Goal: Transaction & Acquisition: Purchase product/service

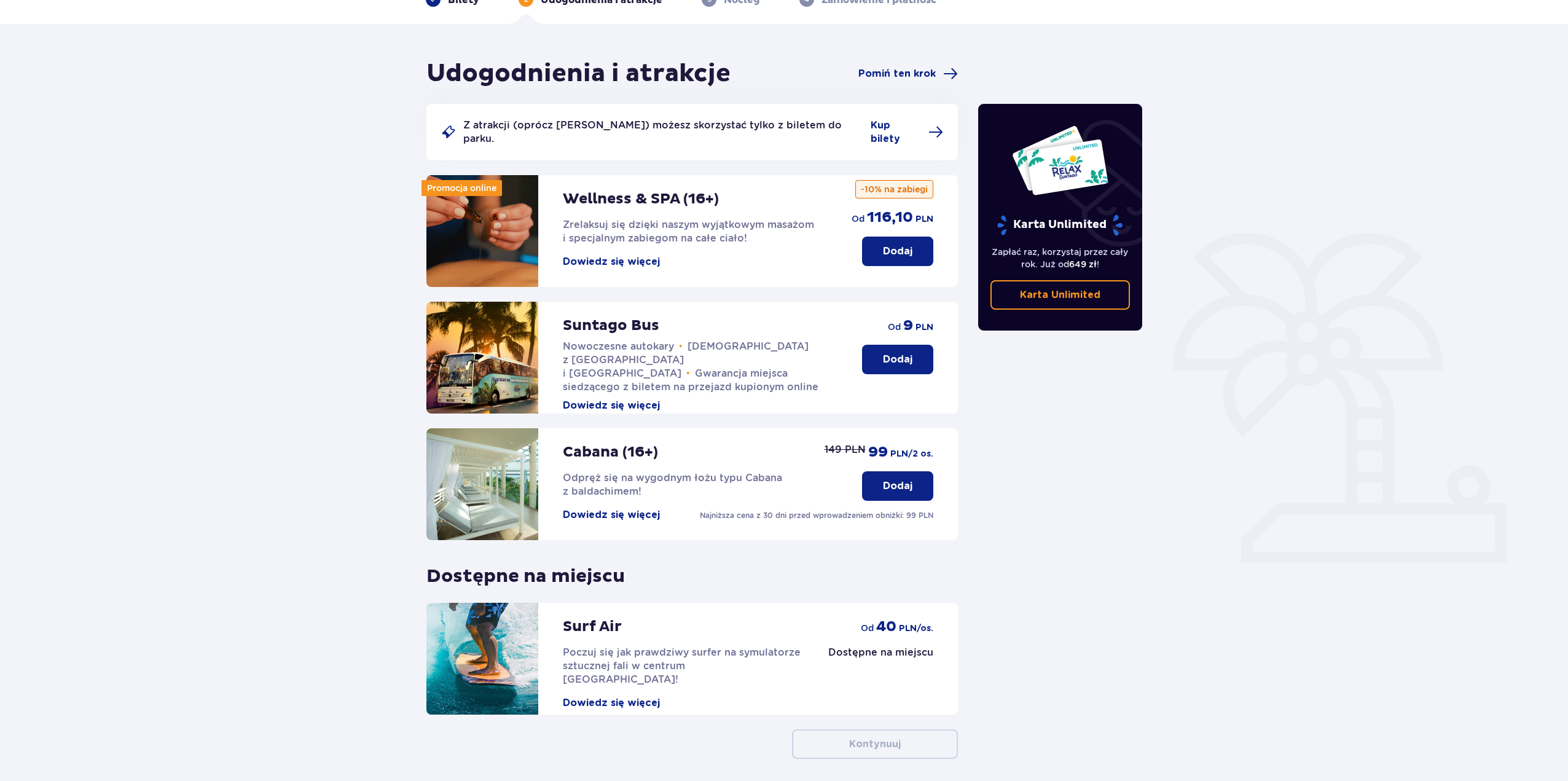
scroll to position [50, 0]
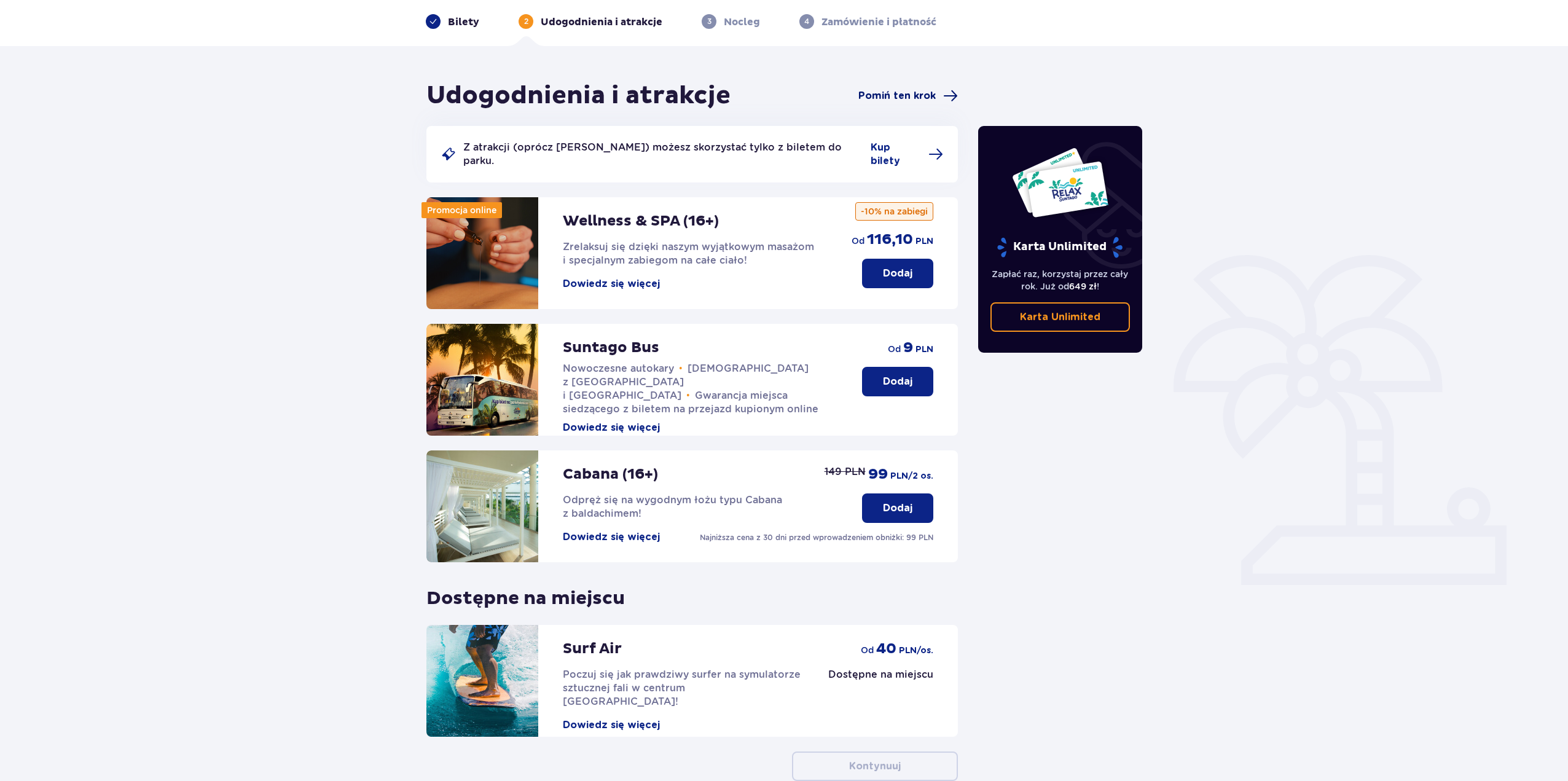
click at [910, 92] on span "Pomiń ten krok" at bounding box center [896, 96] width 77 height 14
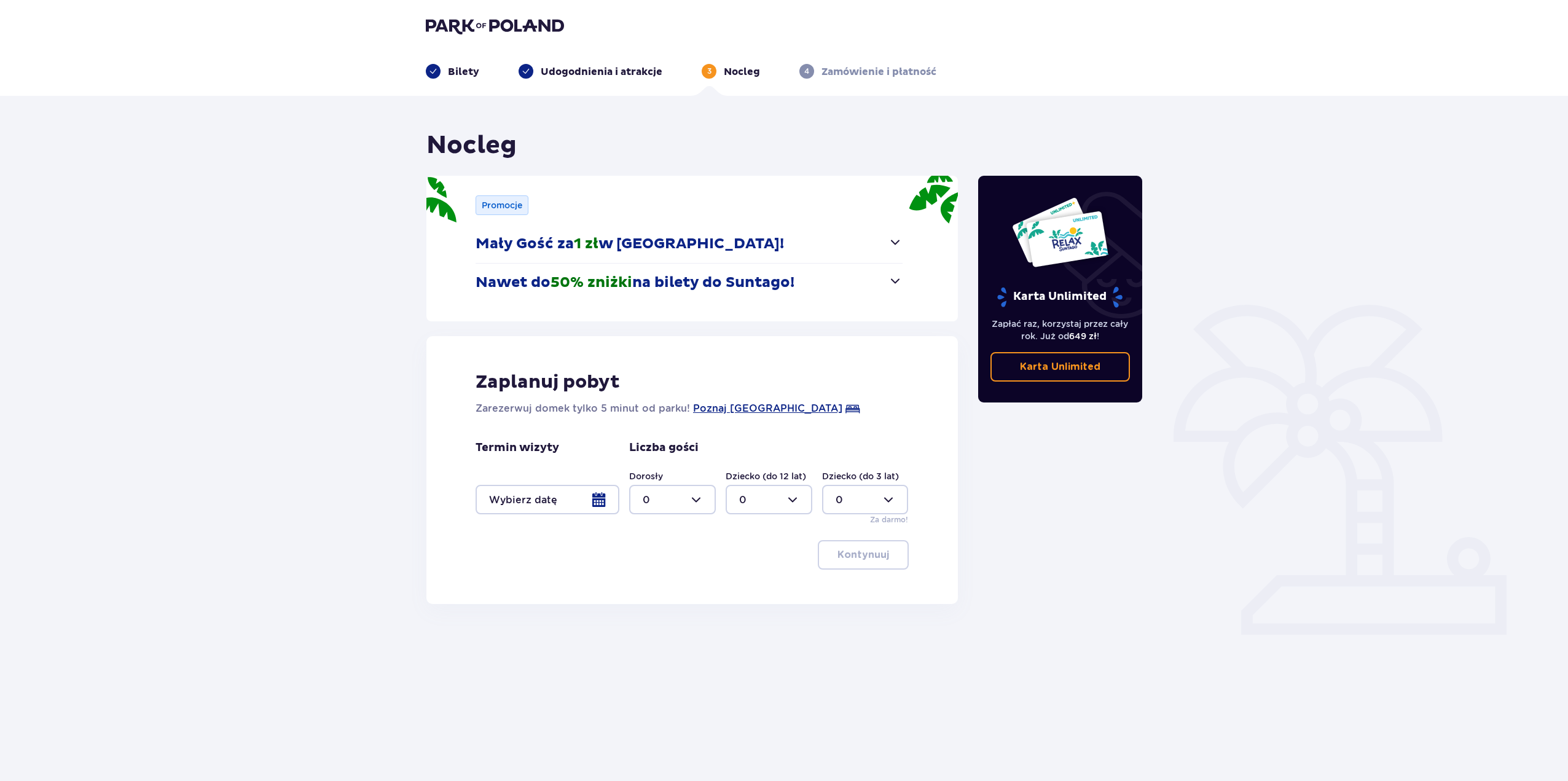
click at [1068, 369] on p "Karta Unlimited" at bounding box center [1060, 366] width 80 height 14
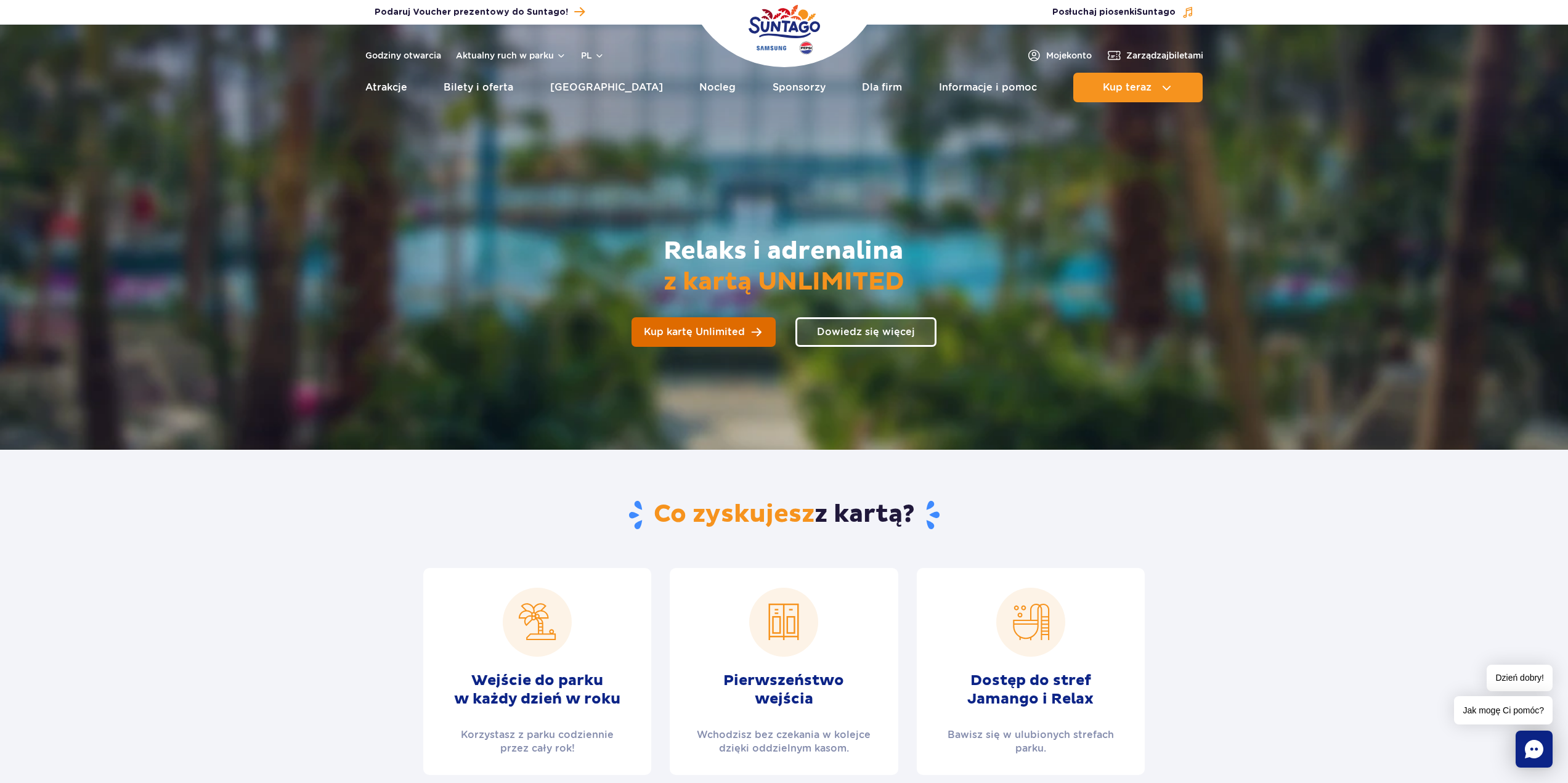
click at [712, 330] on span "Kup kartę Unlimited" at bounding box center [694, 332] width 101 height 10
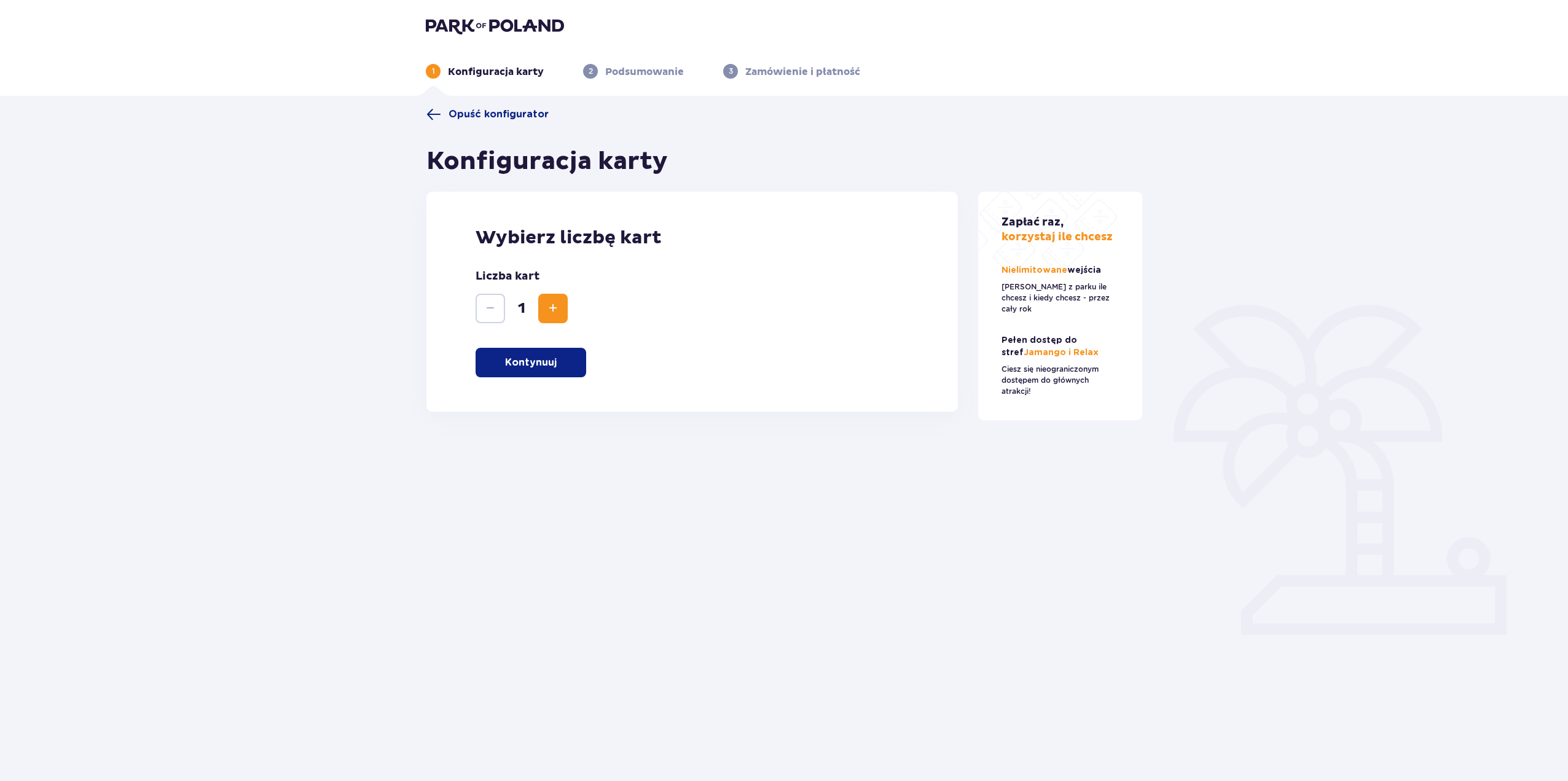
click at [558, 311] on span "Zwiększ" at bounding box center [553, 309] width 15 height 15
click at [556, 360] on p "Kontynuuj" at bounding box center [531, 362] width 52 height 14
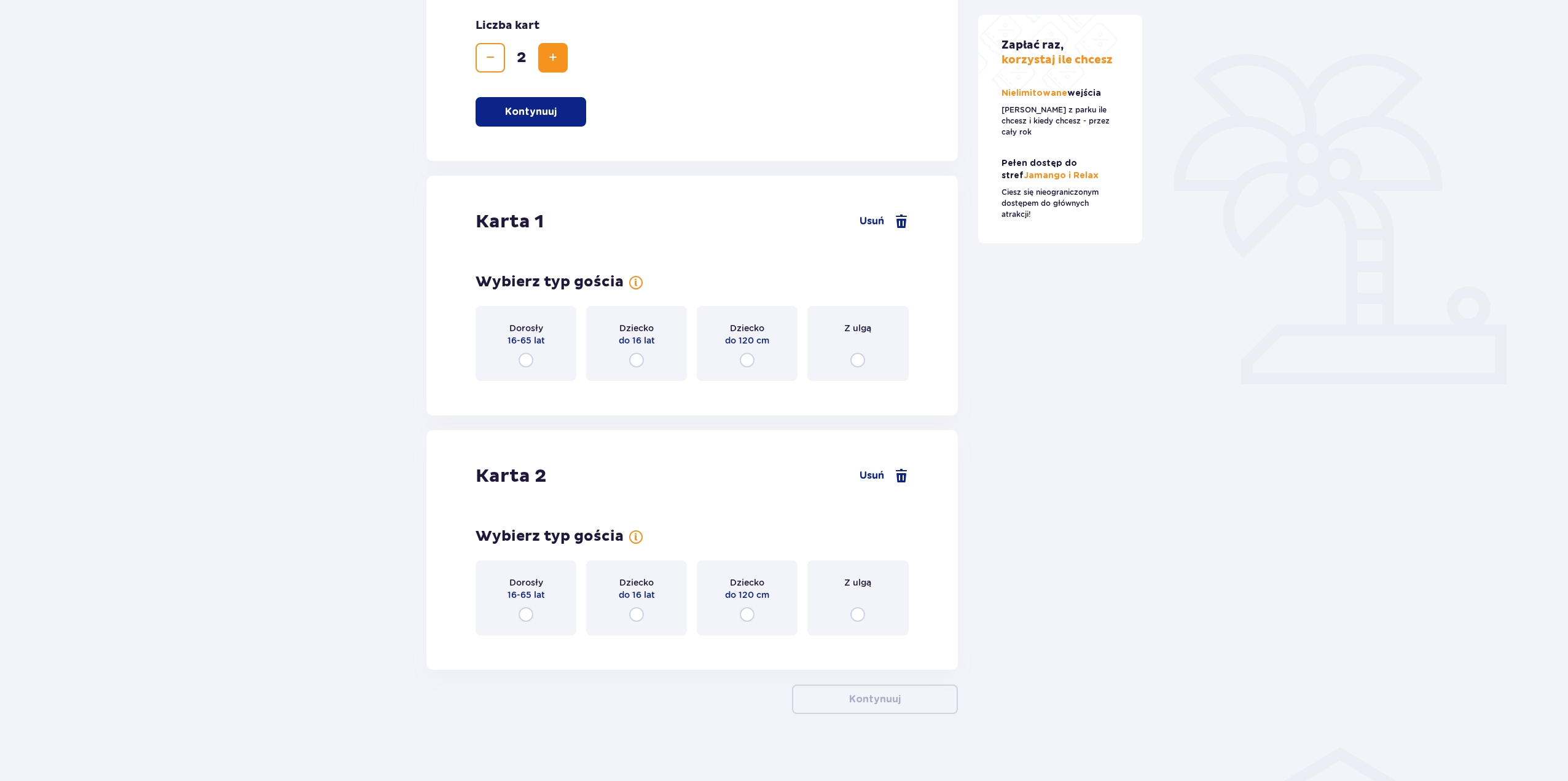
scroll to position [257, 0]
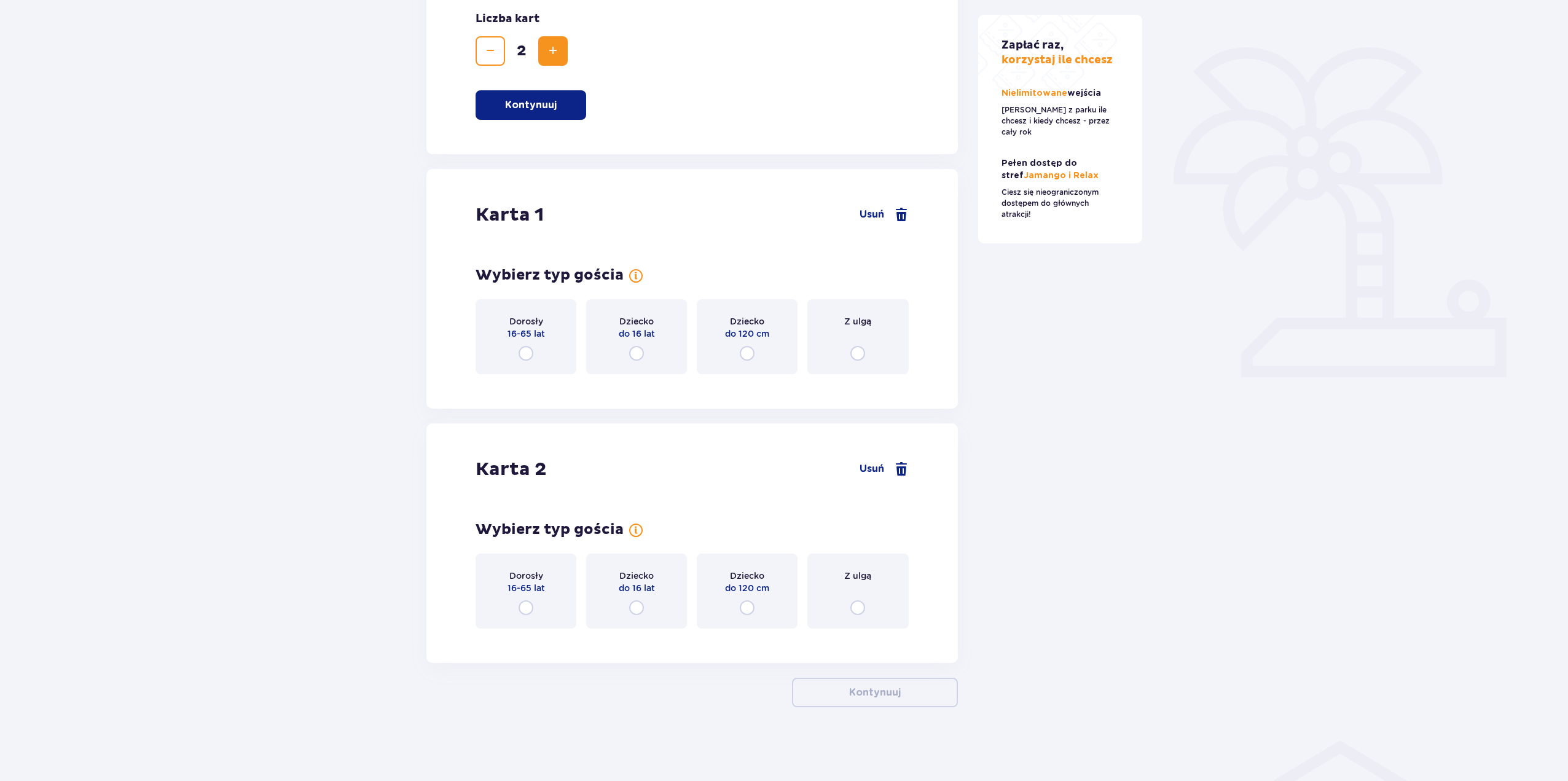
click at [524, 360] on input "radio" at bounding box center [526, 353] width 15 height 15
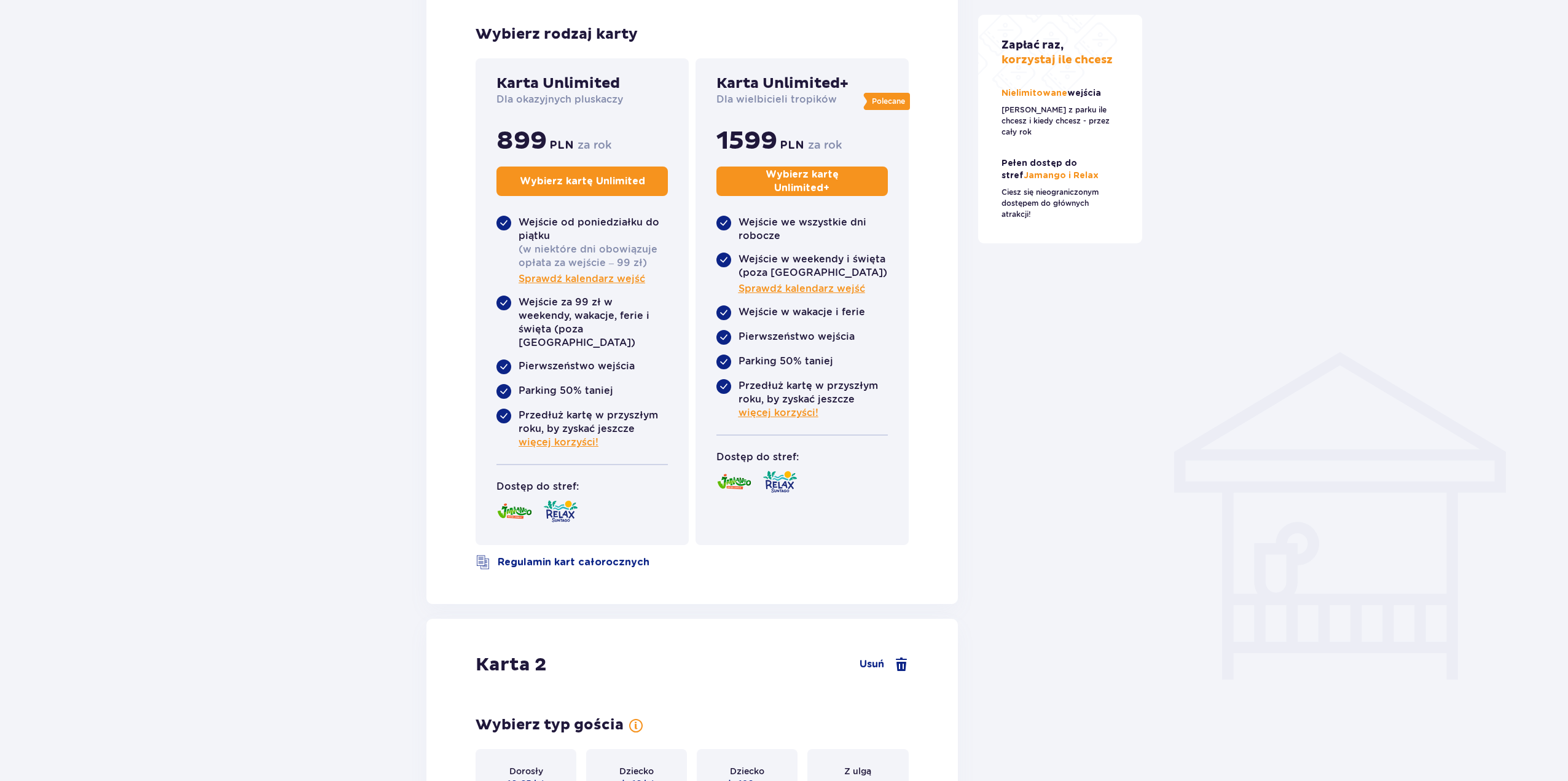
scroll to position [656, 0]
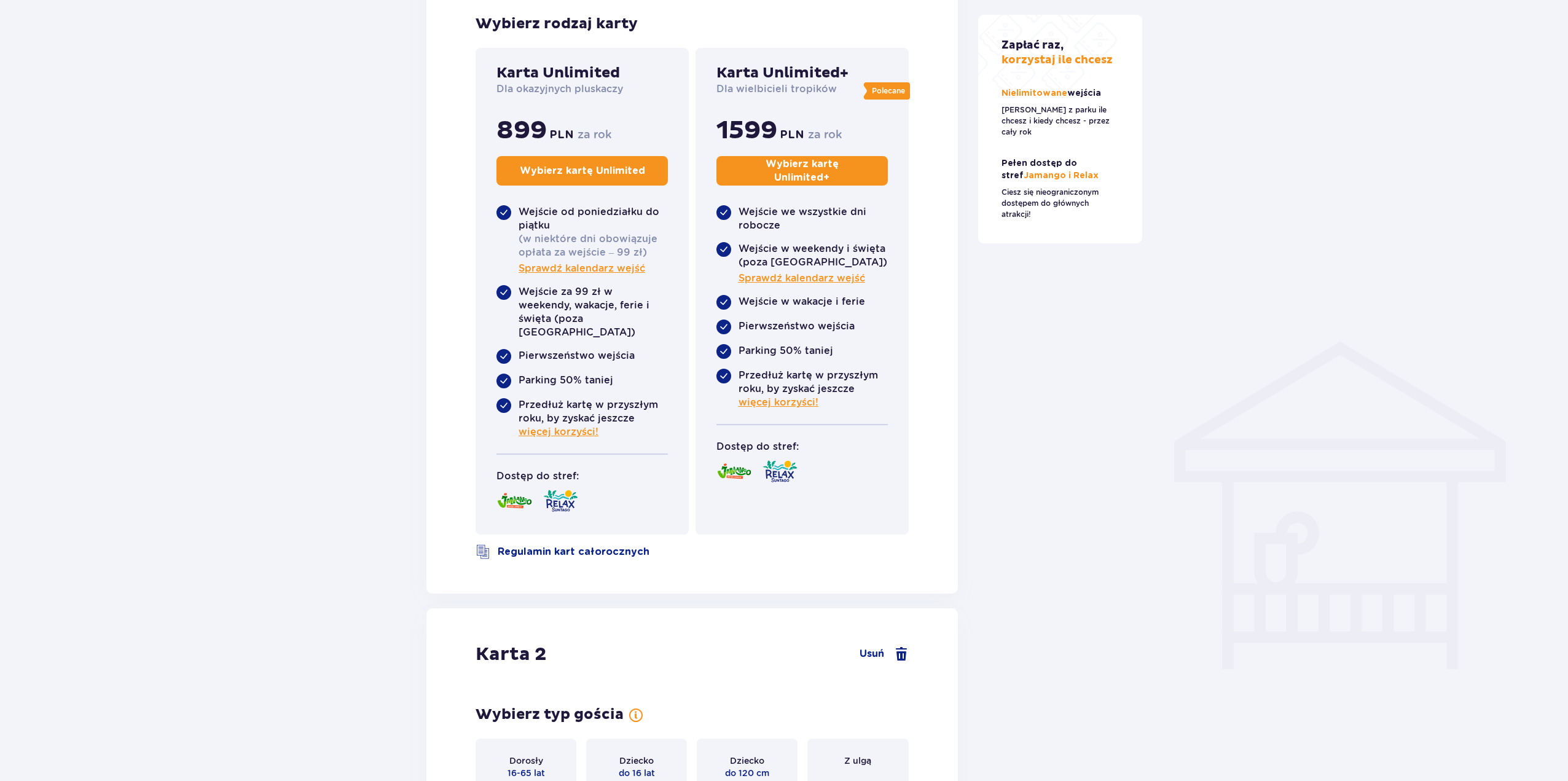
click at [575, 174] on p "Wybierz kartę Unlimited" at bounding box center [582, 170] width 125 height 14
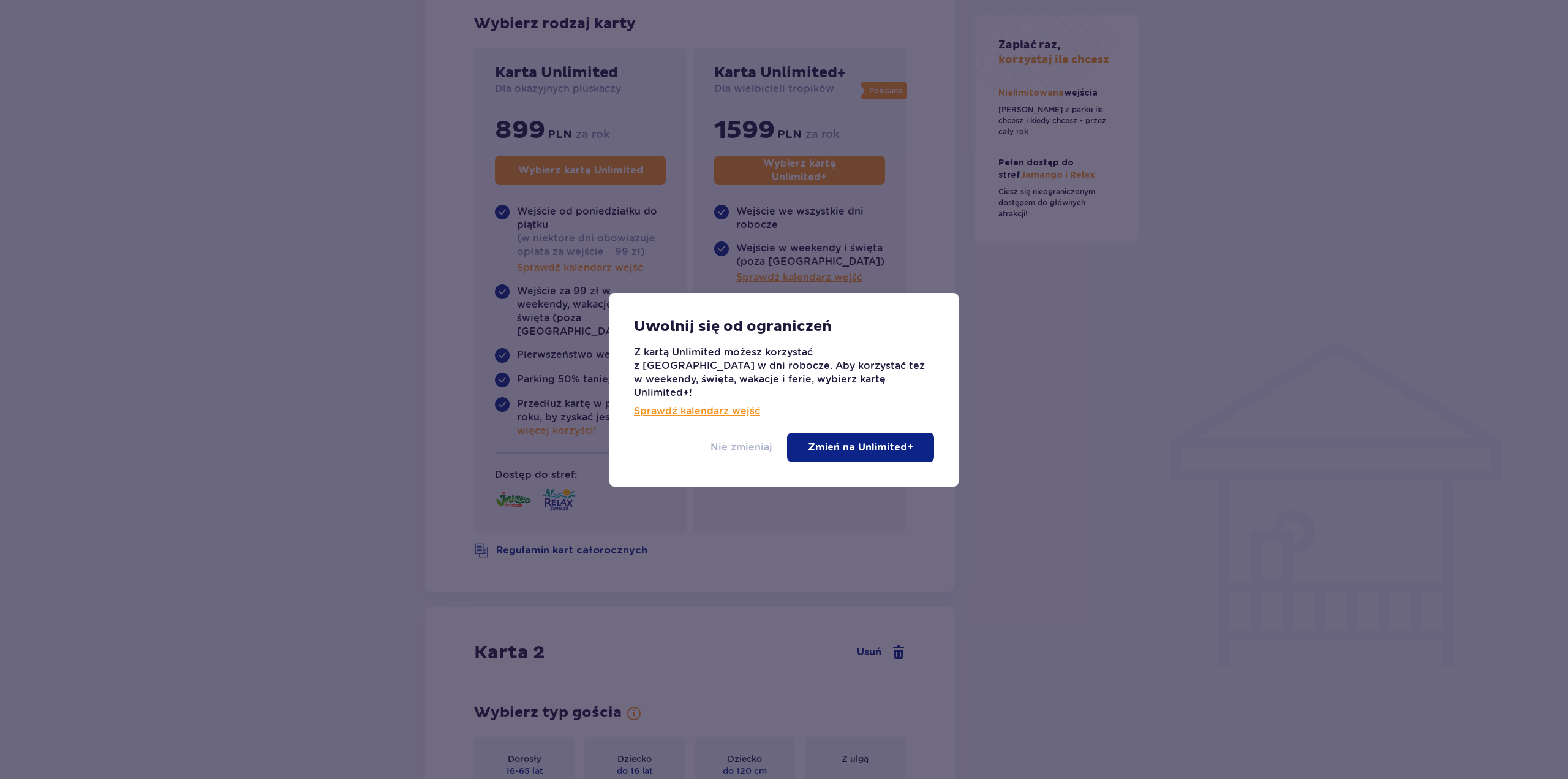
click at [748, 443] on p "Nie zmieniaj" at bounding box center [742, 447] width 62 height 14
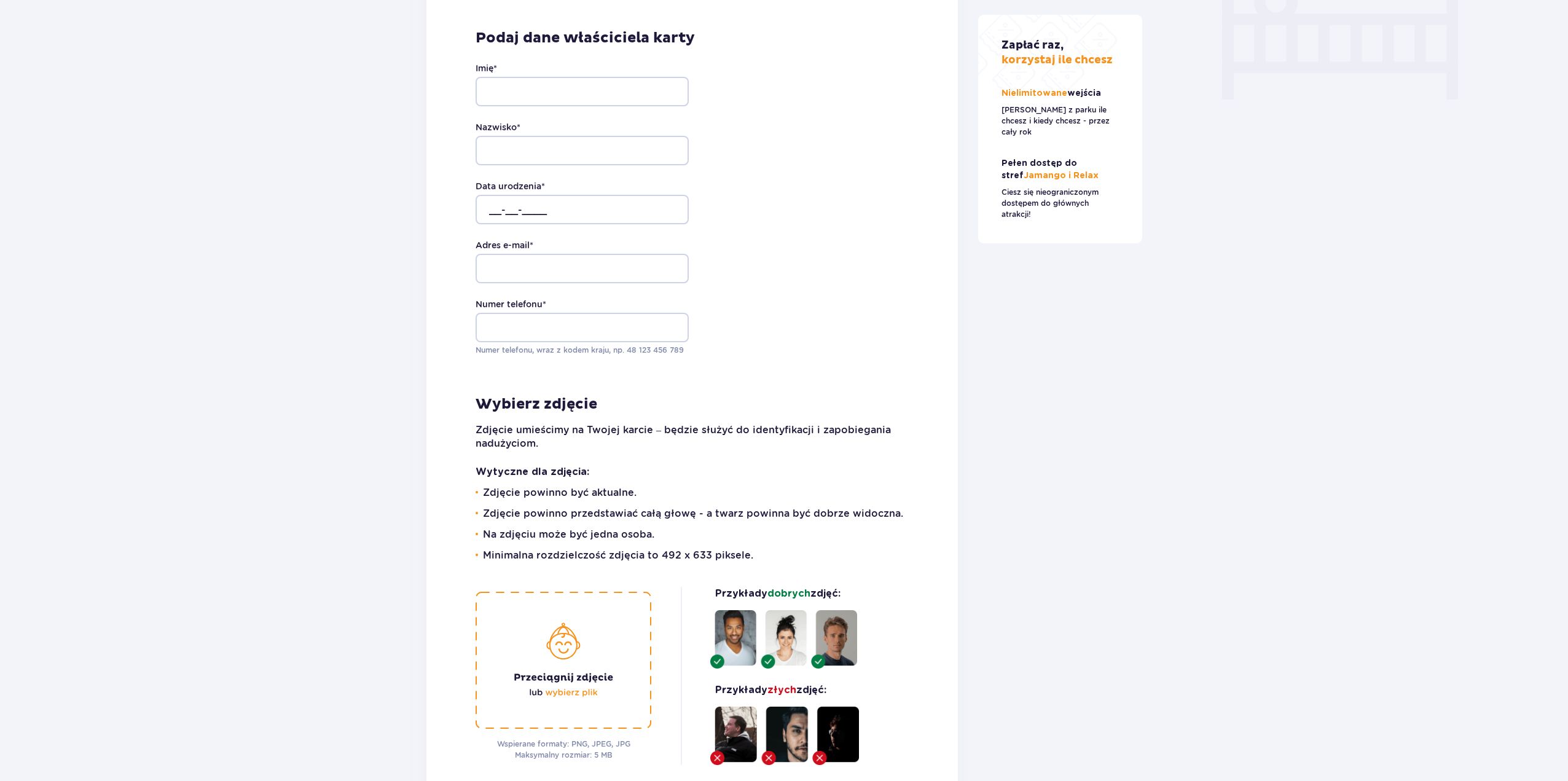
scroll to position [1226, 0]
click at [533, 76] on input "Imię *" at bounding box center [582, 91] width 214 height 29
type input "Tomasz"
type input "Stachów"
type input "darknumb@o2.pl"
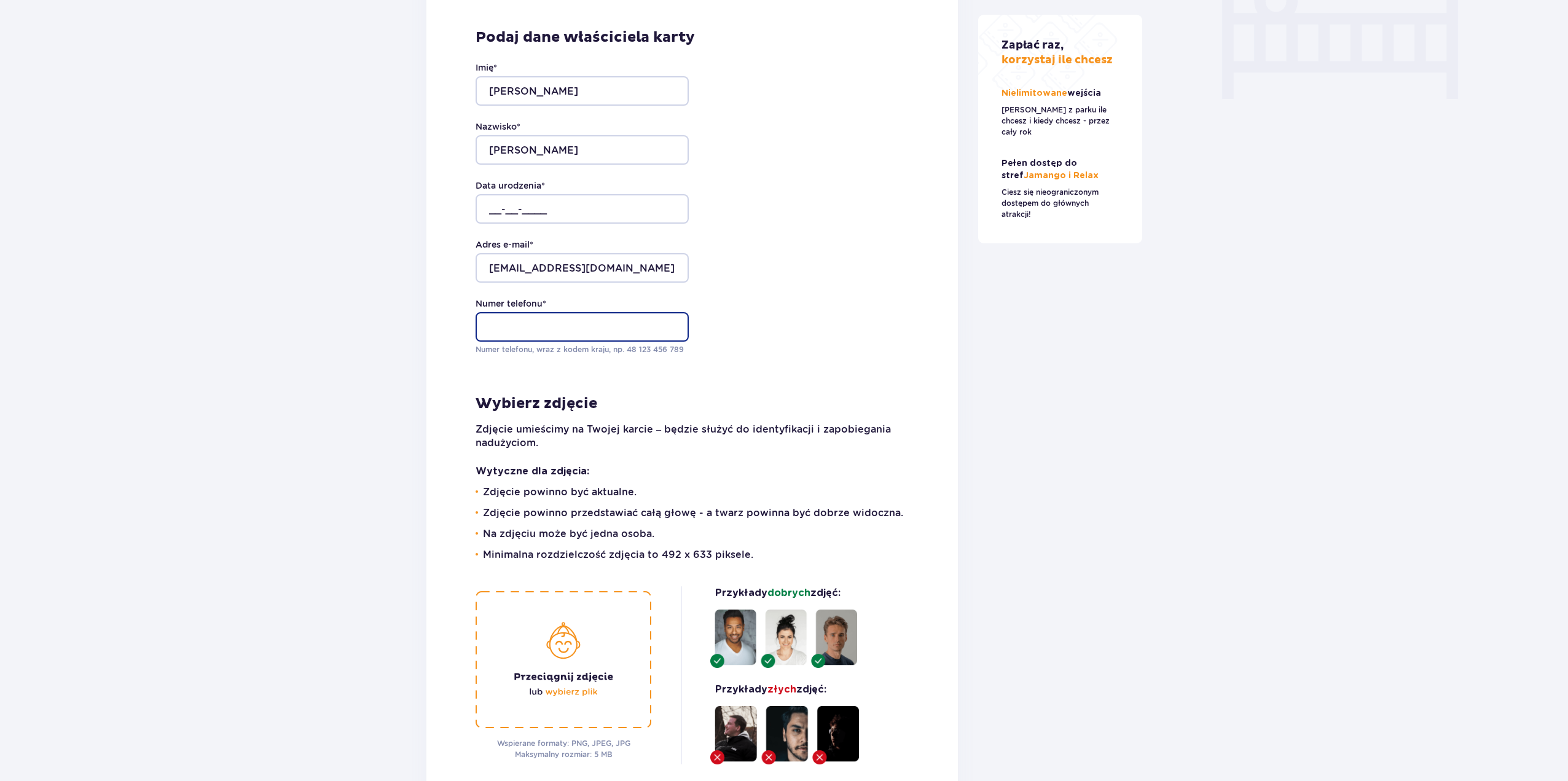
type input "511094790"
click at [488, 196] on input "__-__-____" at bounding box center [582, 209] width 214 height 29
type input "26-09-1973"
click at [572, 253] on input "darknumb@o2.pl" at bounding box center [582, 268] width 214 height 29
type input "d"
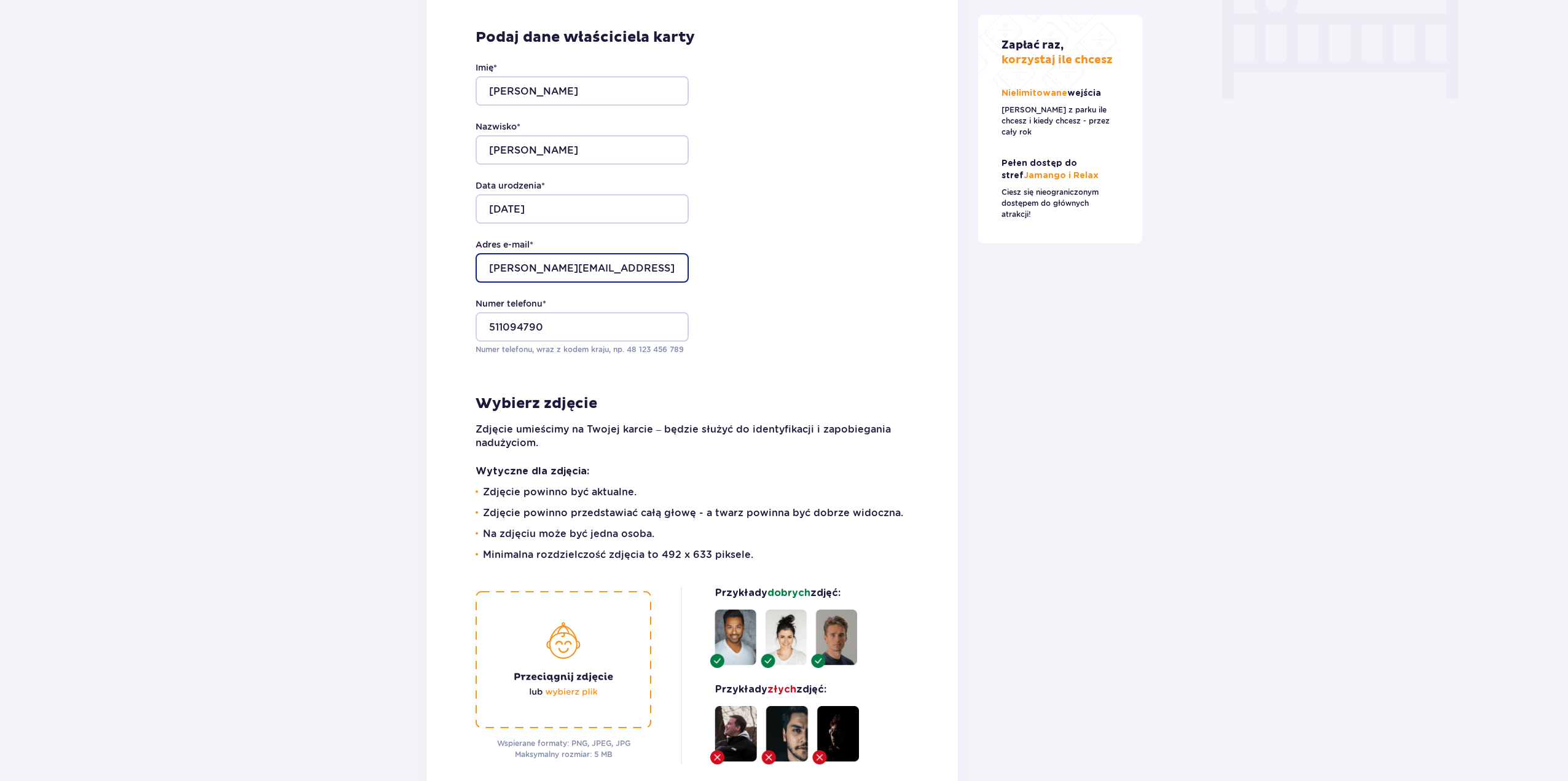
type input "[PERSON_NAME][EMAIL_ADDRESS][DOMAIN_NAME]"
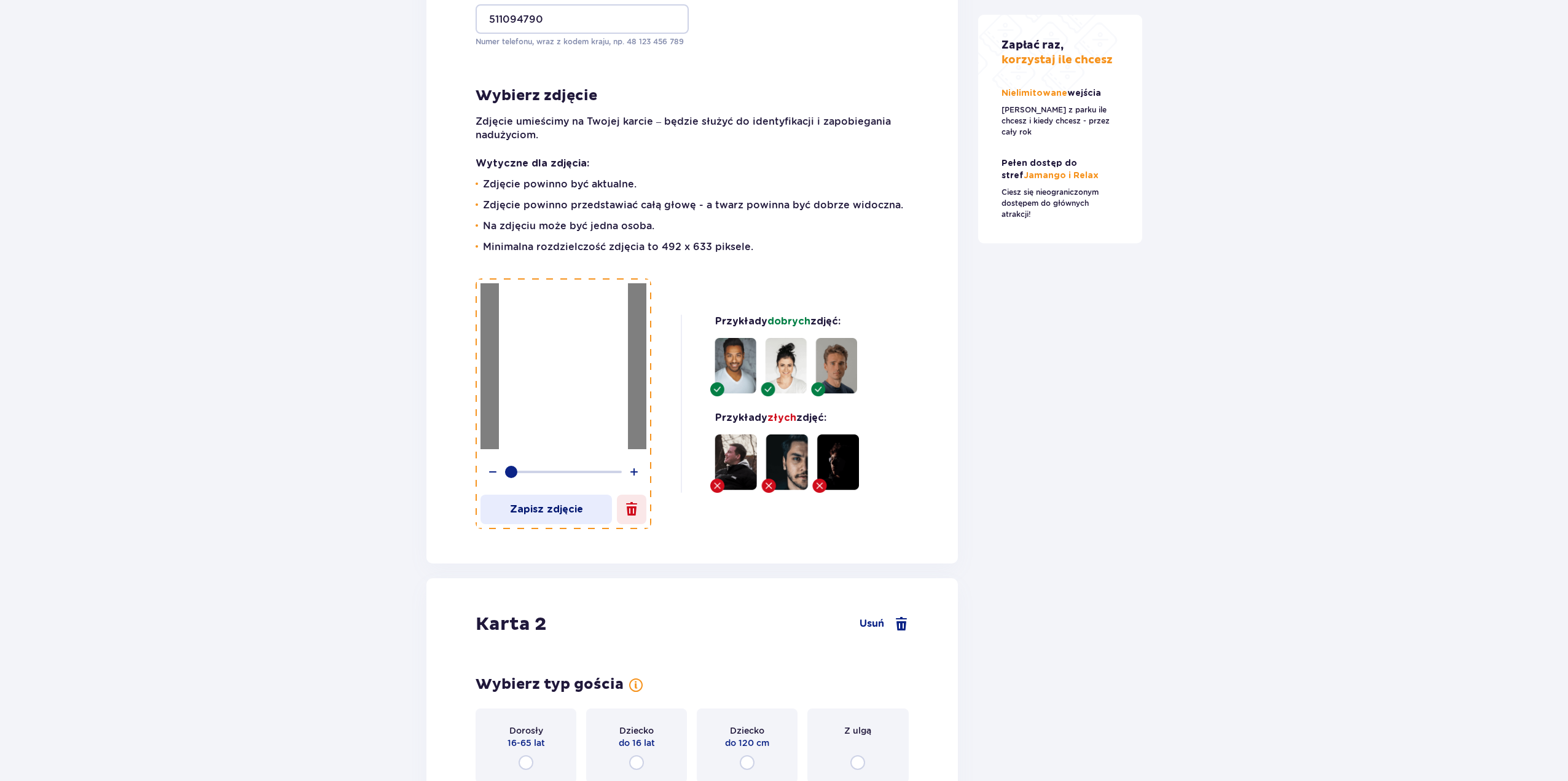
scroll to position [1675, 0]
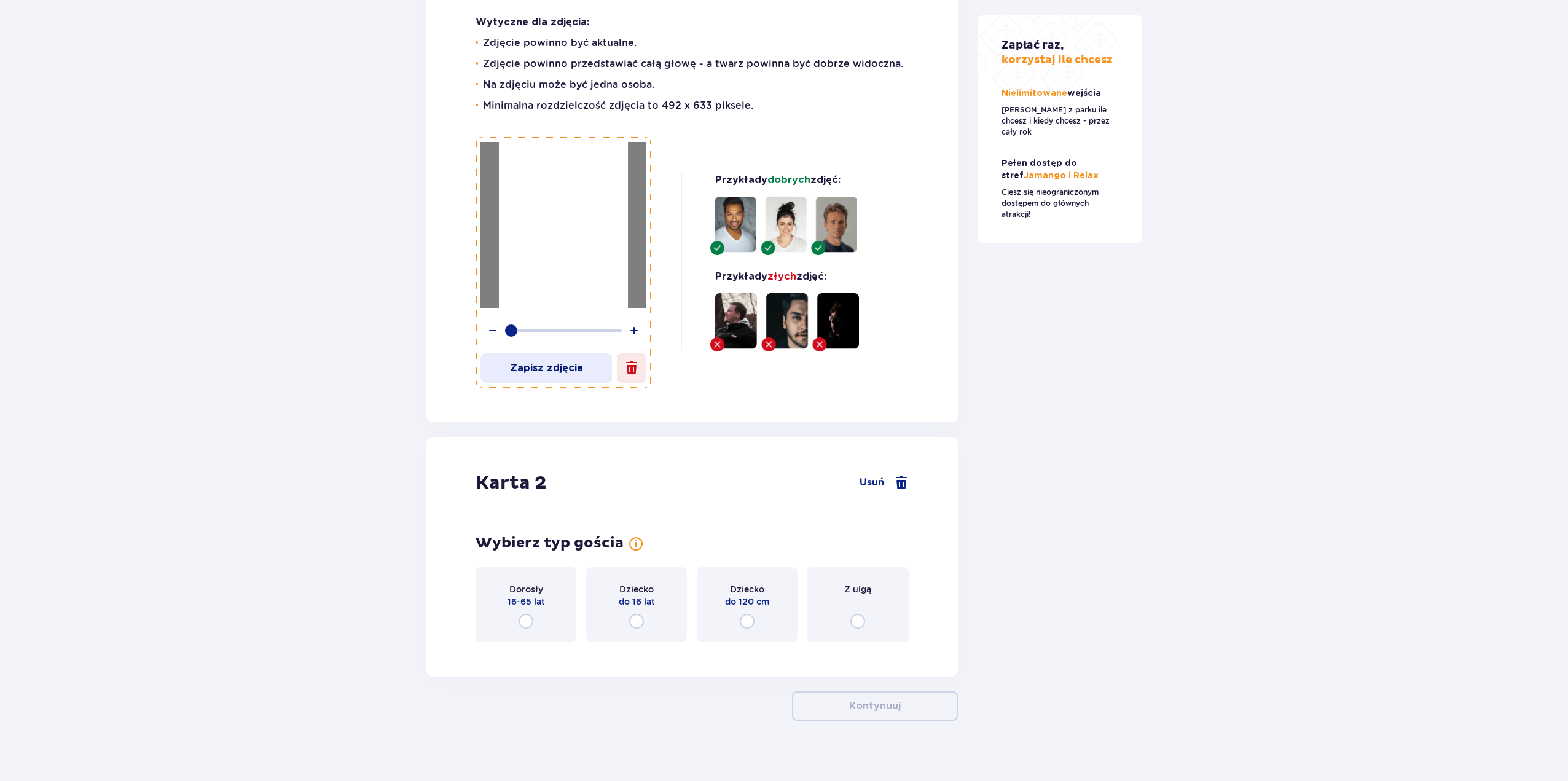
click at [531, 614] on input "radio" at bounding box center [526, 621] width 15 height 15
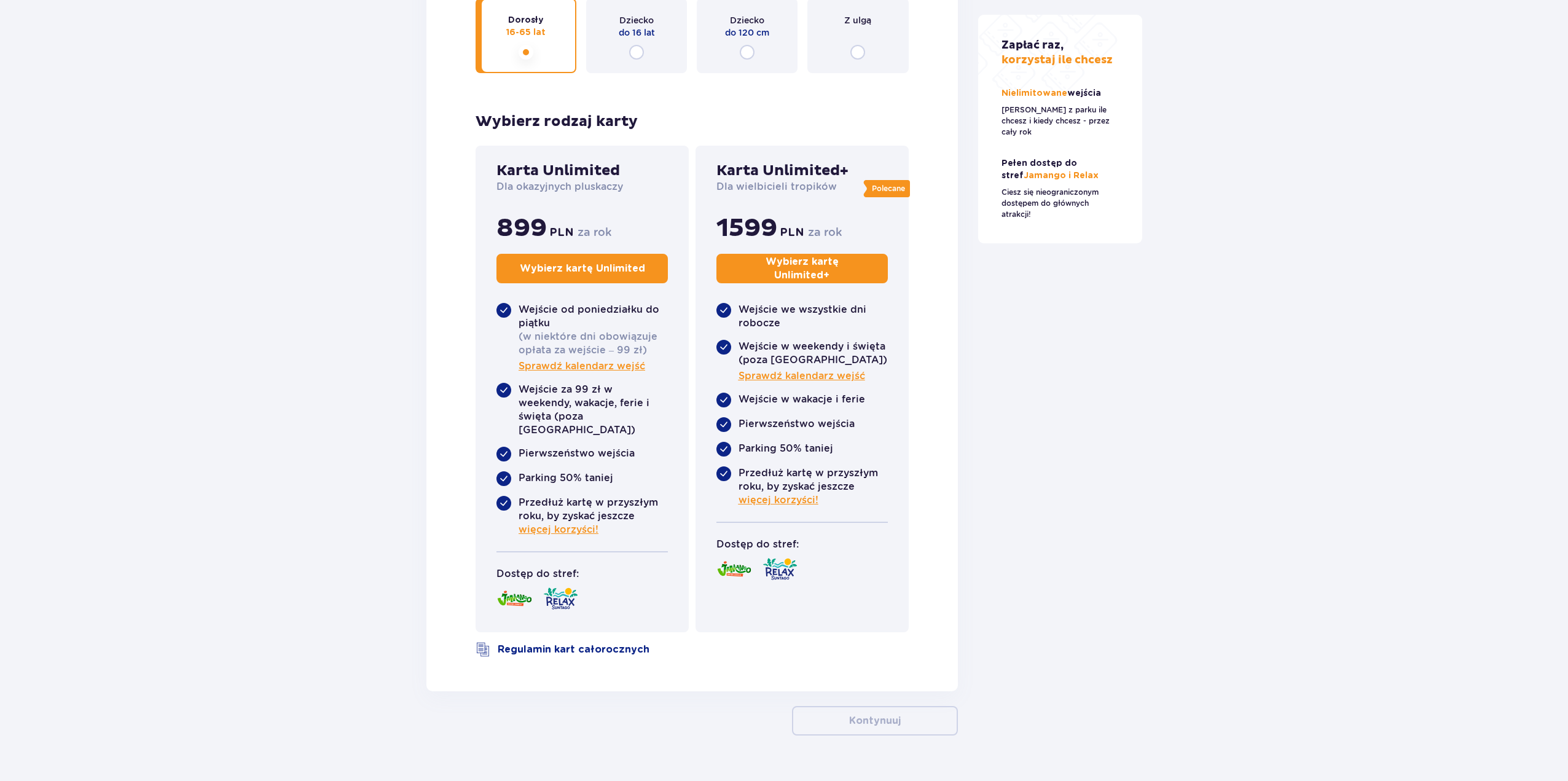
scroll to position [2246, 0]
click at [576, 261] on p "Wybierz kartę Unlimited" at bounding box center [582, 267] width 125 height 14
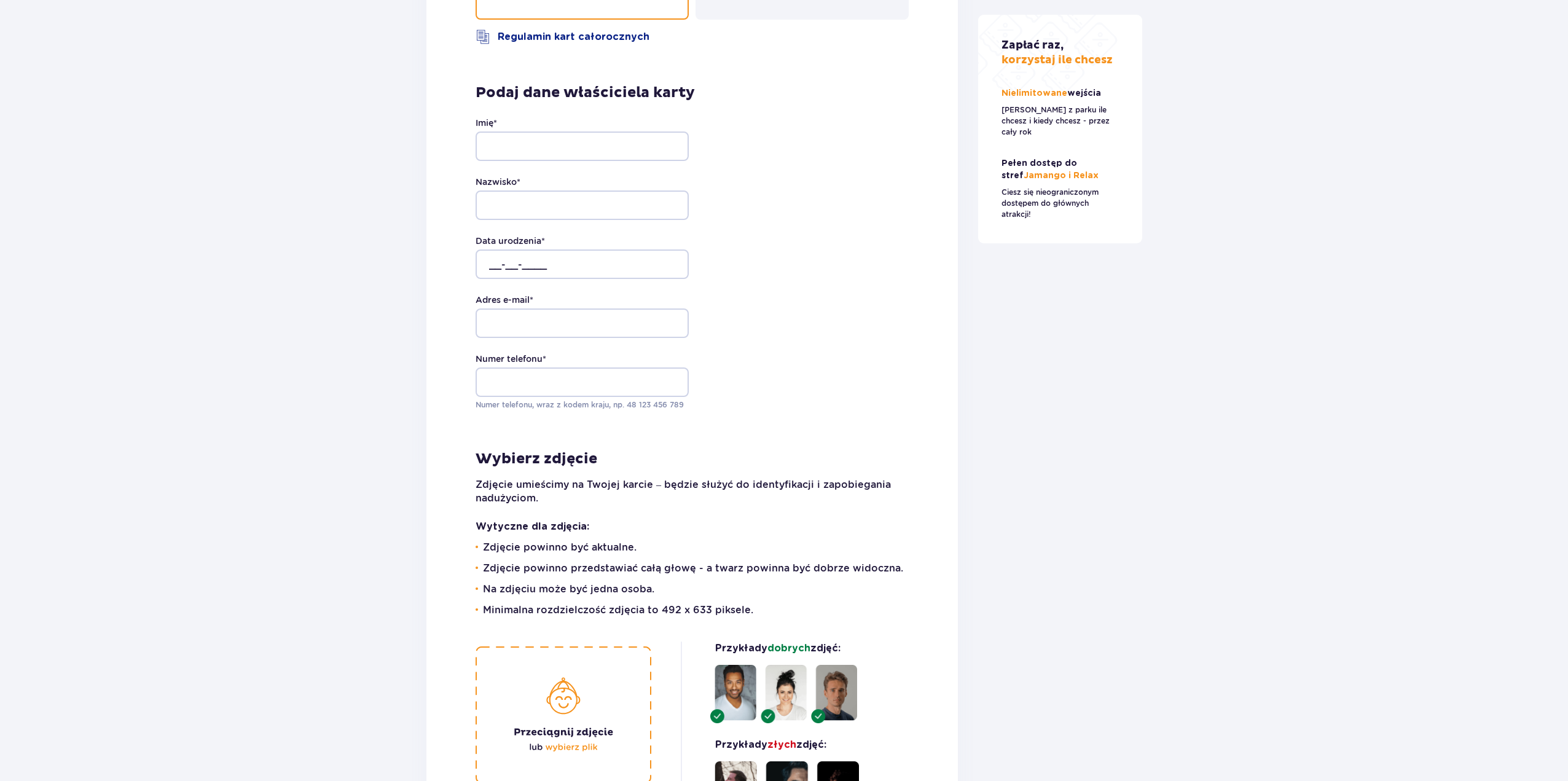
scroll to position [2898, 0]
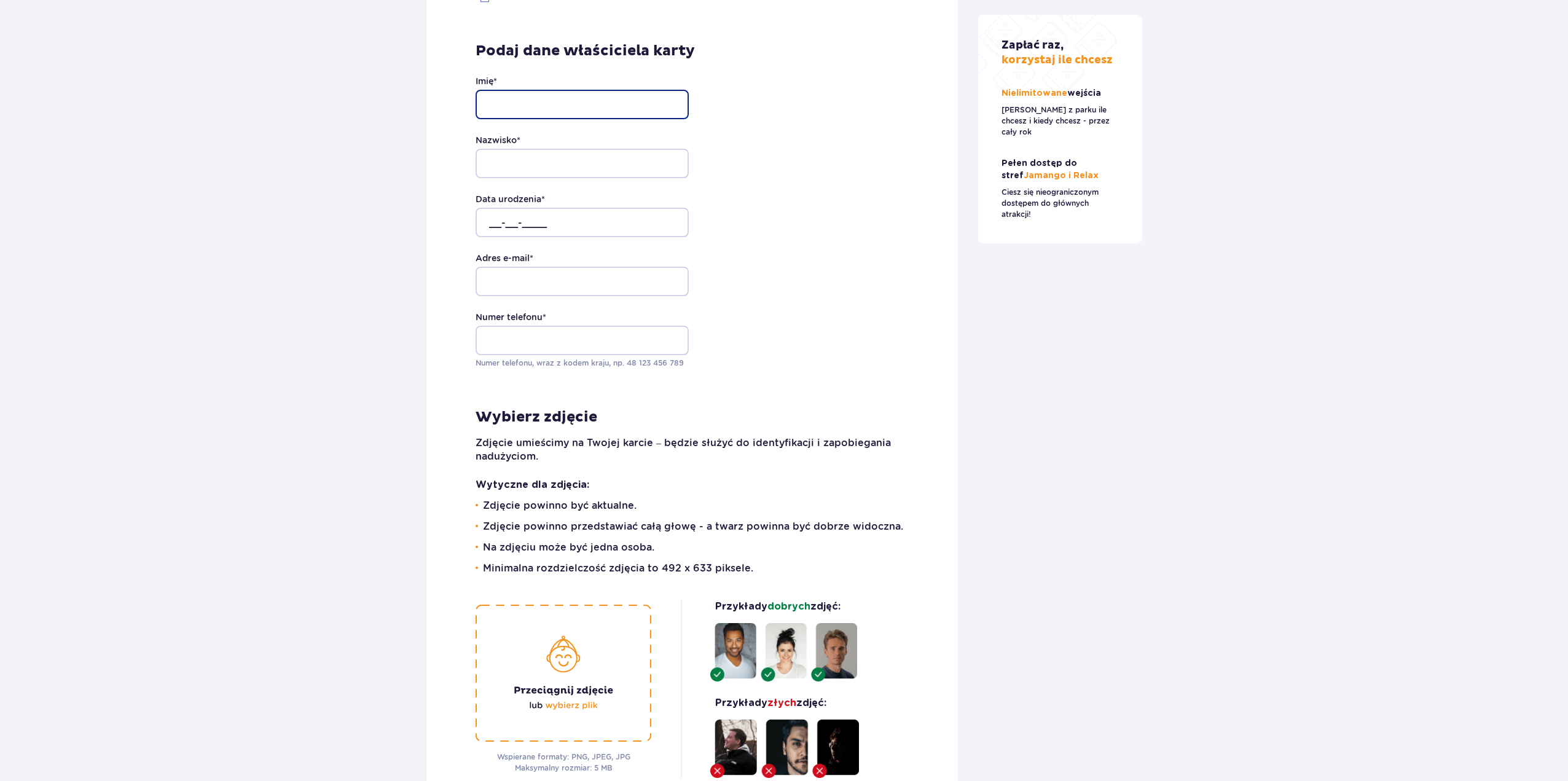
click at [521, 89] on input "Imię *" at bounding box center [582, 104] width 214 height 29
type input "Monika"
type input "Stachów"
click at [493, 208] on input "__-__-____" at bounding box center [582, 222] width 214 height 29
type input "16-03-1976"
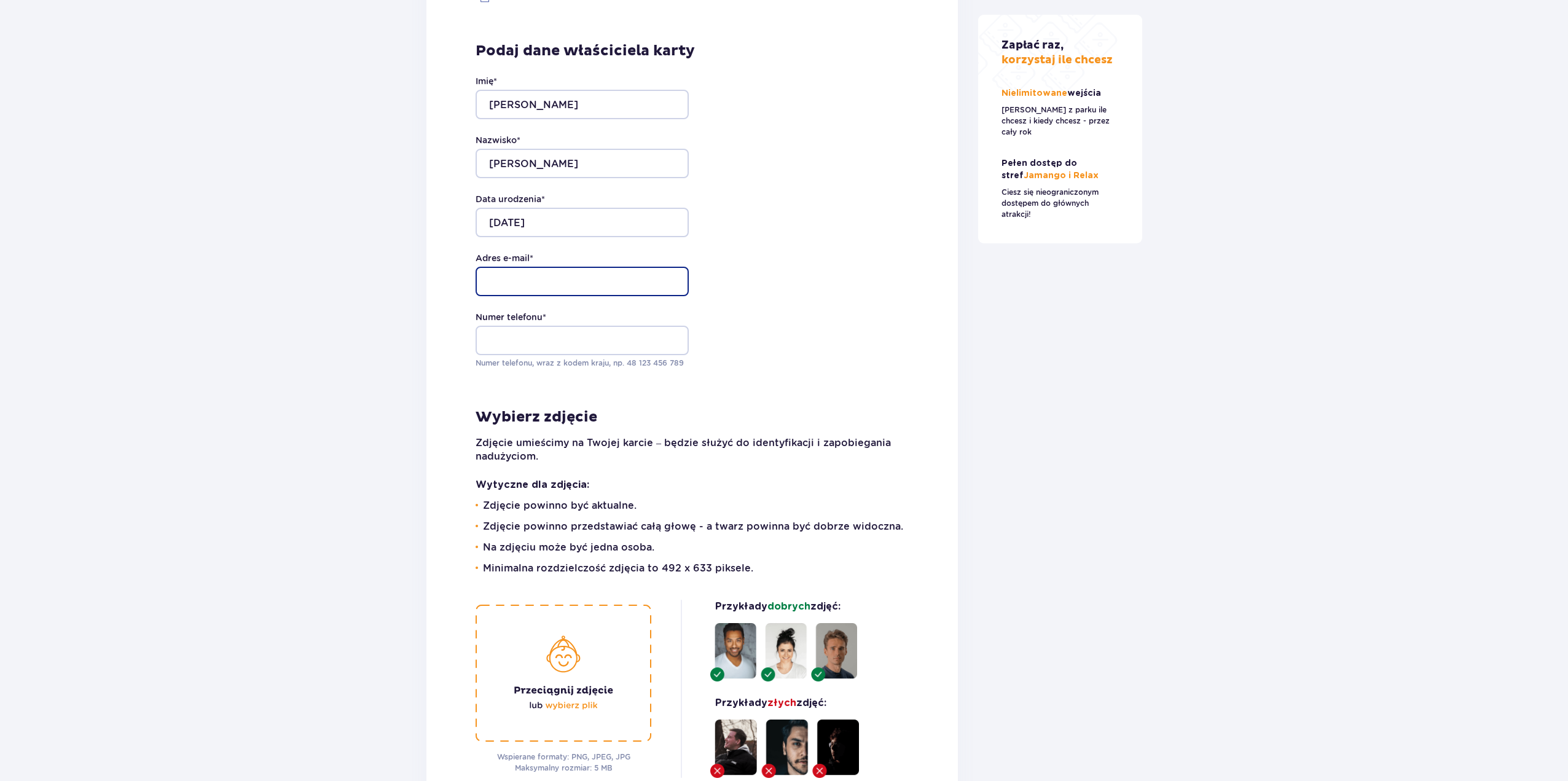
click at [587, 266] on input "Adres e-mail *" at bounding box center [582, 281] width 214 height 29
type input "monika_intria.pl"
click at [580, 326] on input "Numer telefonu *" at bounding box center [582, 340] width 214 height 29
type input "506523381"
click at [820, 281] on div "Imię * Monika Nazwisko * Stachów Data urodzenia * 16-03-1976 Adres e-mail * mon…" at bounding box center [692, 222] width 433 height 294
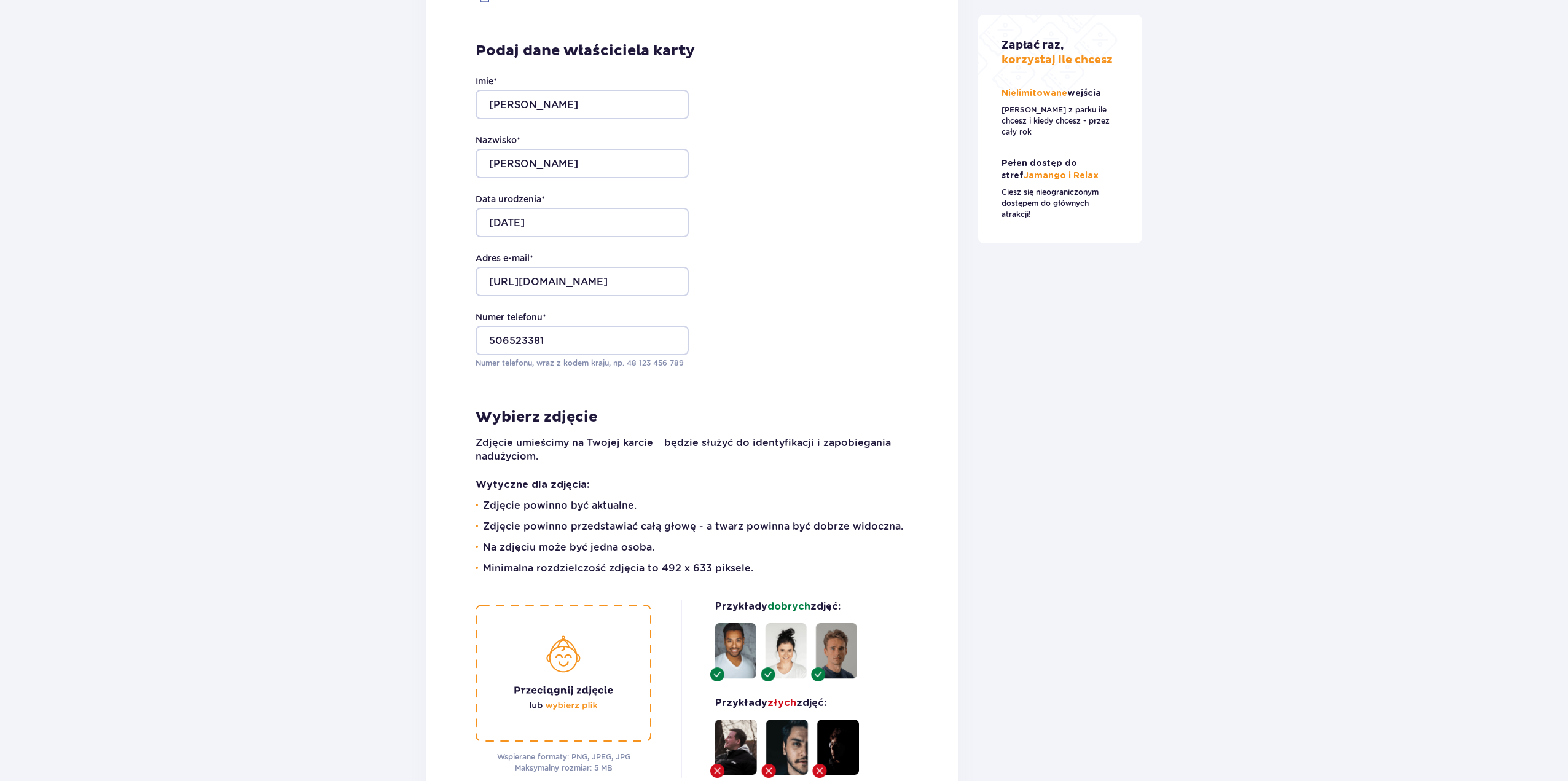
click at [590, 671] on img at bounding box center [564, 673] width 175 height 137
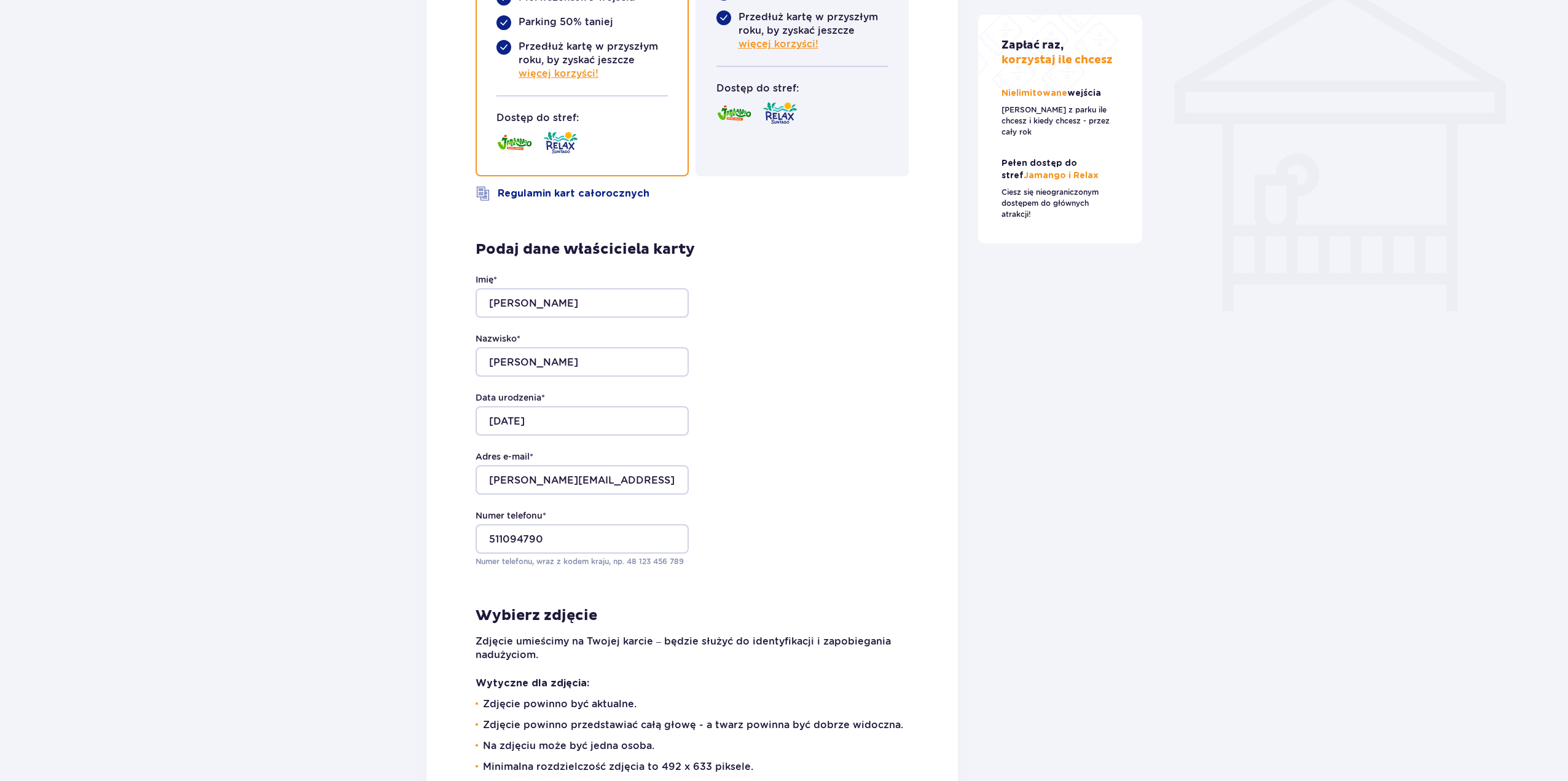
scroll to position [1052, 0]
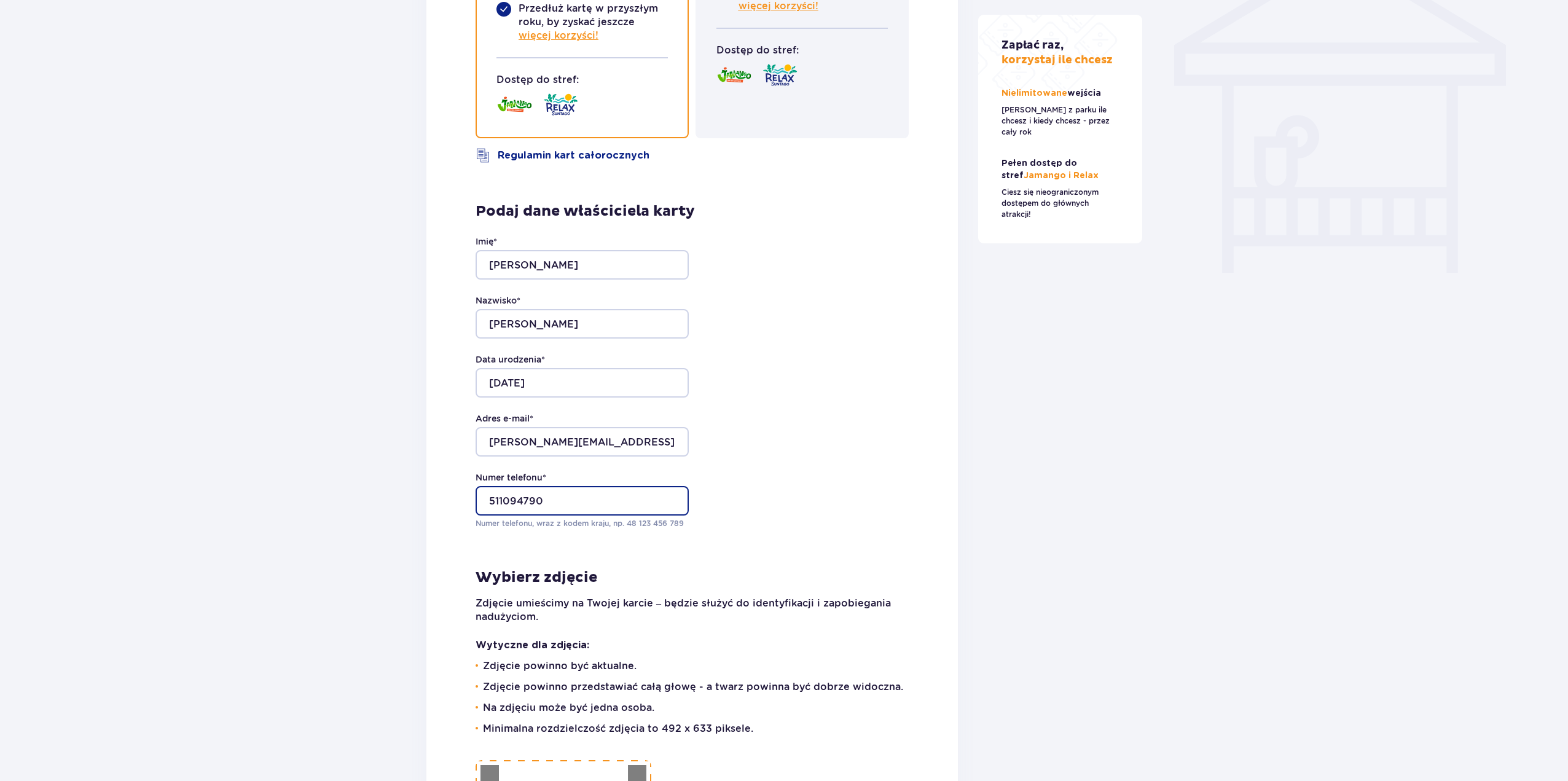
click at [487, 487] on input "511094790" at bounding box center [582, 501] width 214 height 29
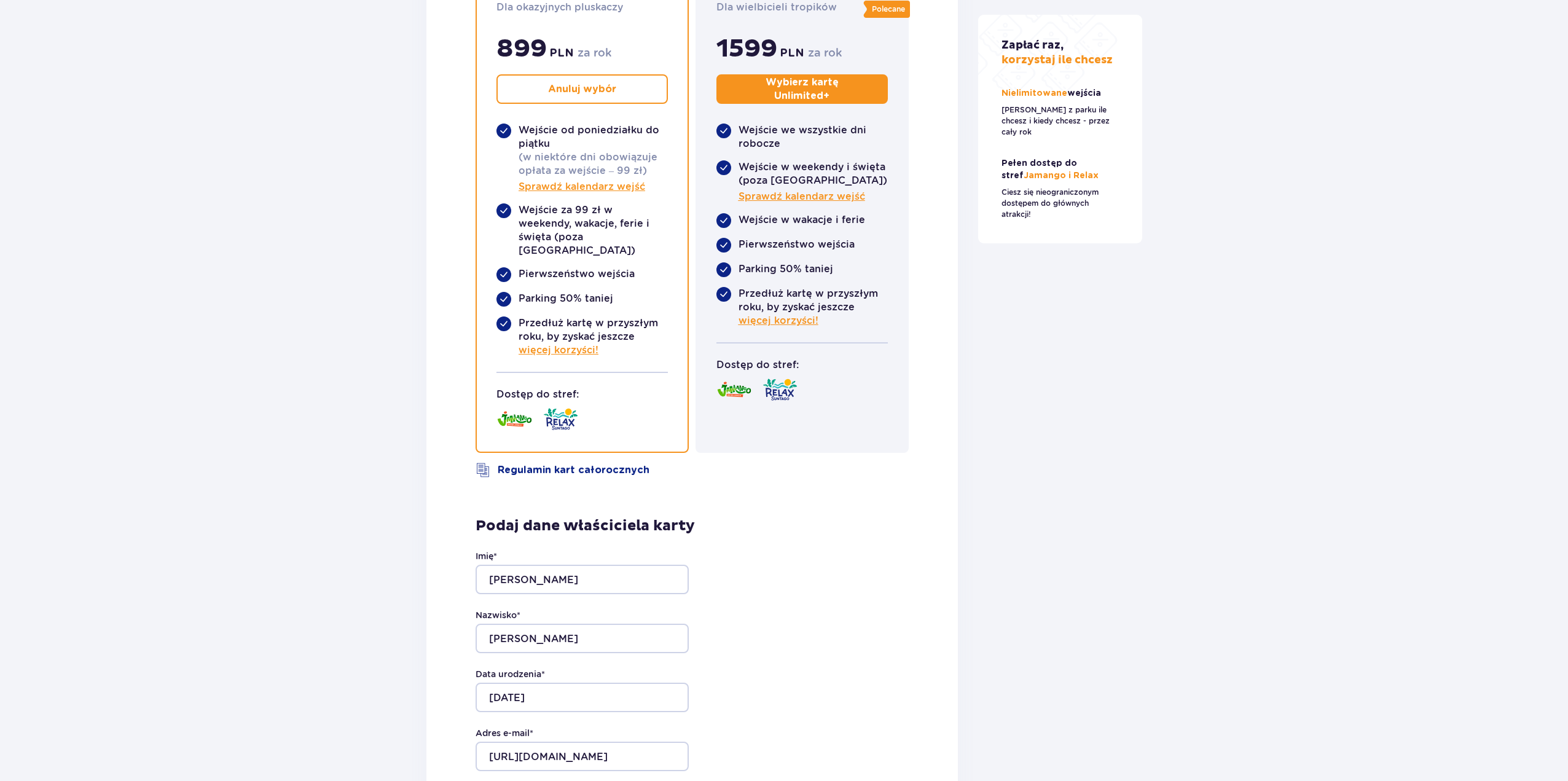
scroll to position [2649, 0]
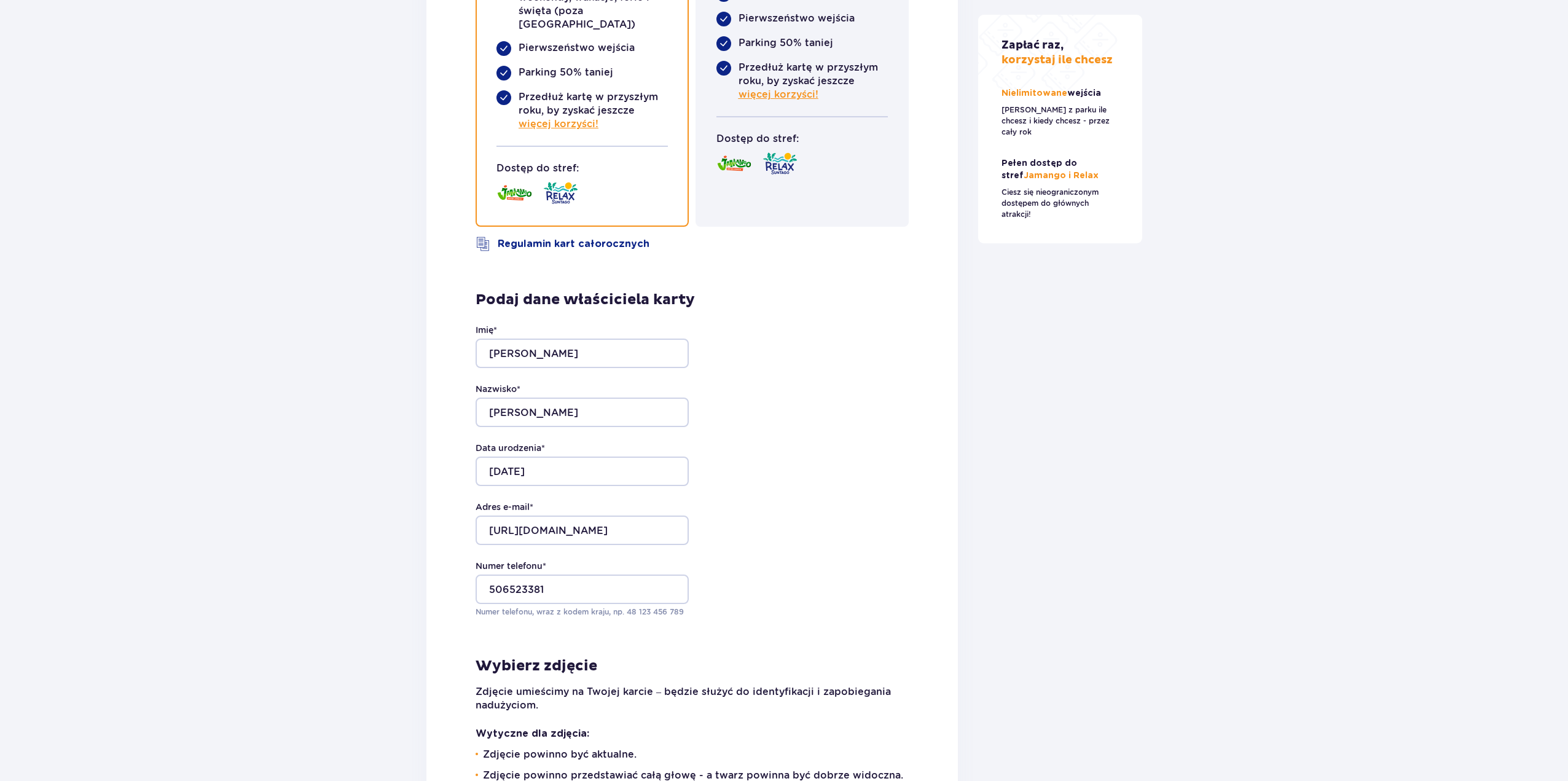
type input "48 511094790"
drag, startPoint x: 581, startPoint y: 498, endPoint x: 622, endPoint y: 507, distance: 42.0
click at [583, 516] on input "monika_intria.pl" at bounding box center [582, 530] width 214 height 29
type input "monika_stachow@interia.pl"
click at [611, 574] on input "506523381" at bounding box center [582, 589] width 214 height 29
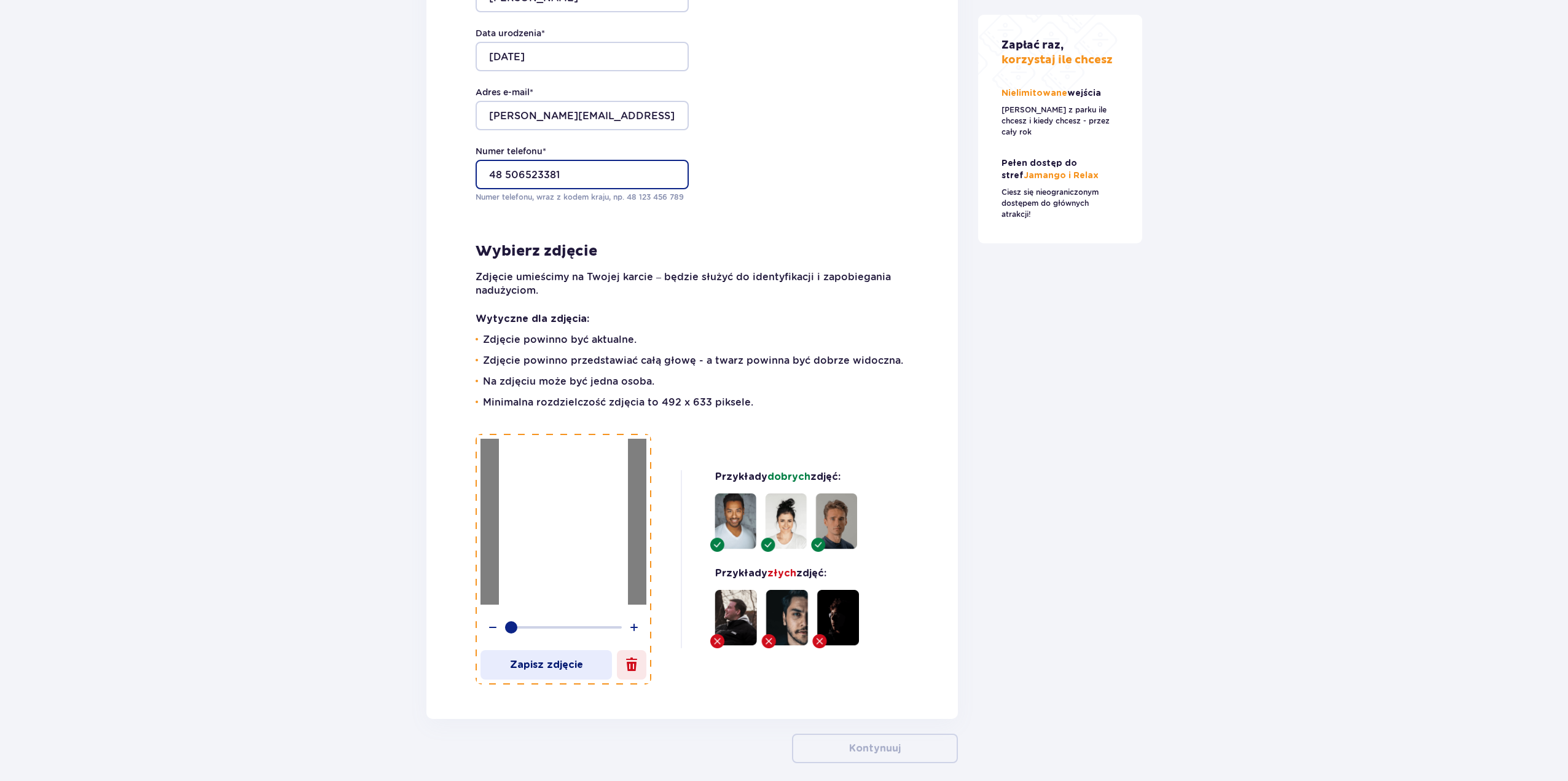
scroll to position [3093, 0]
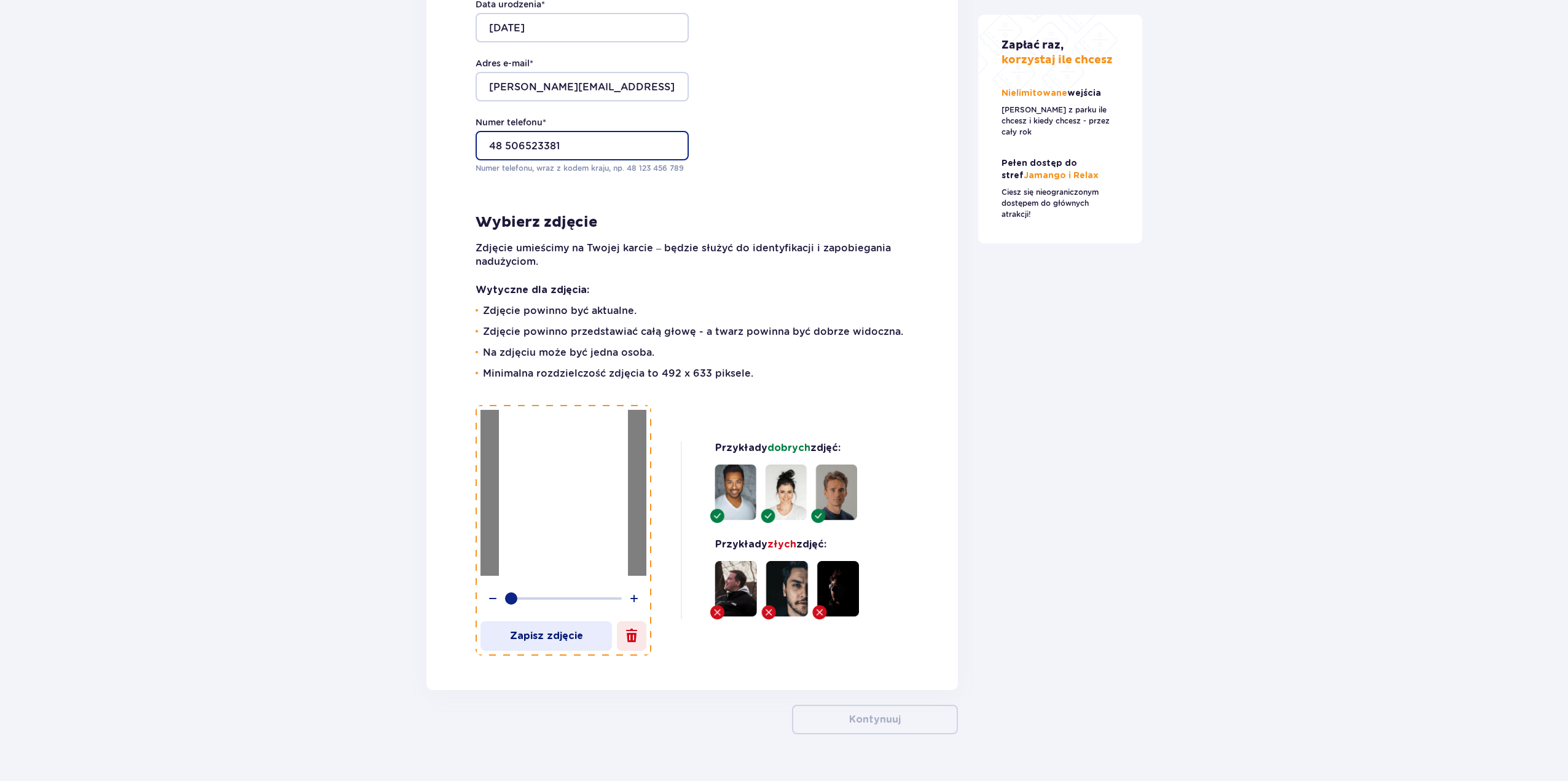
type input "48 506523381"
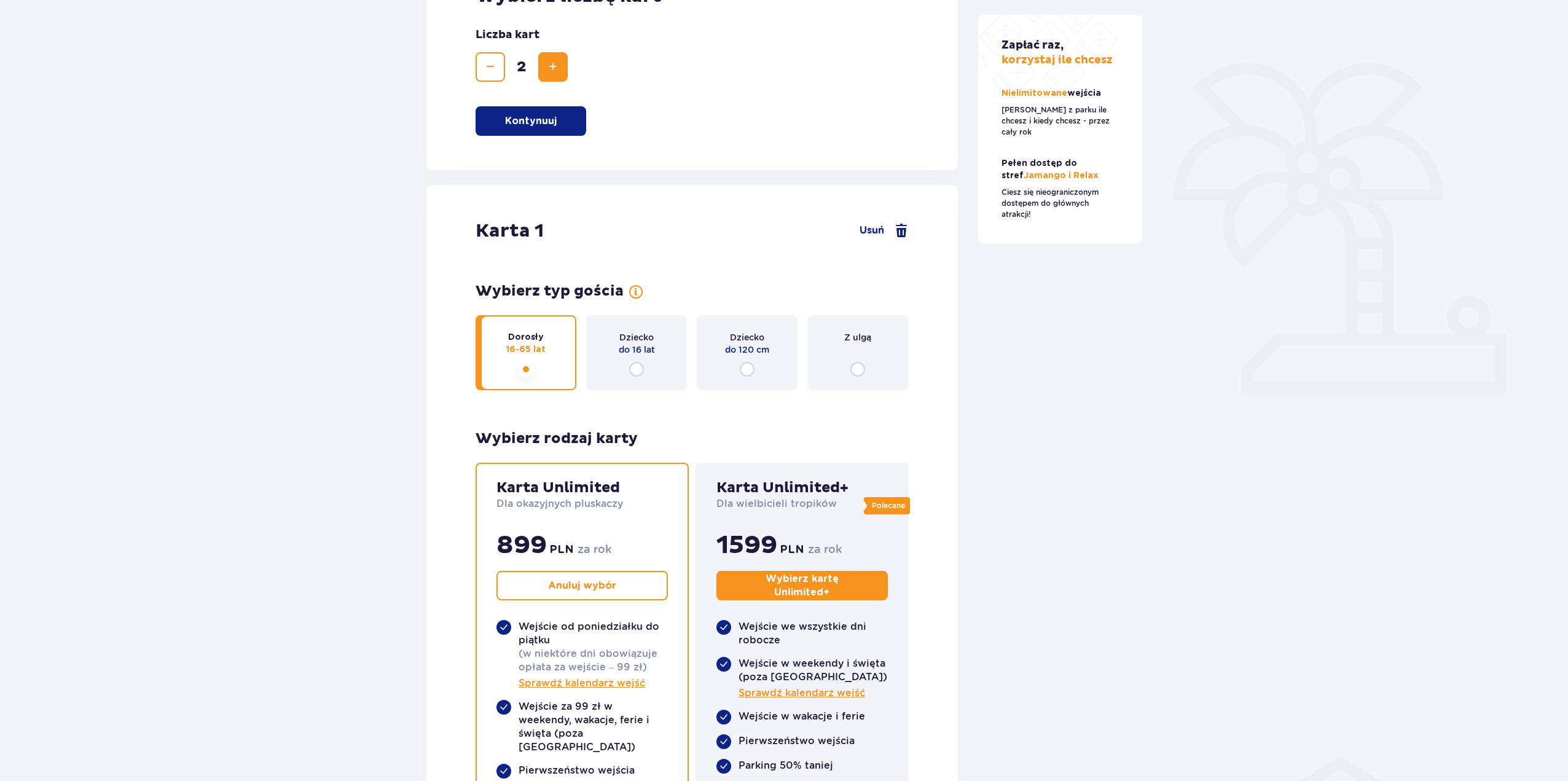
scroll to position [83, 0]
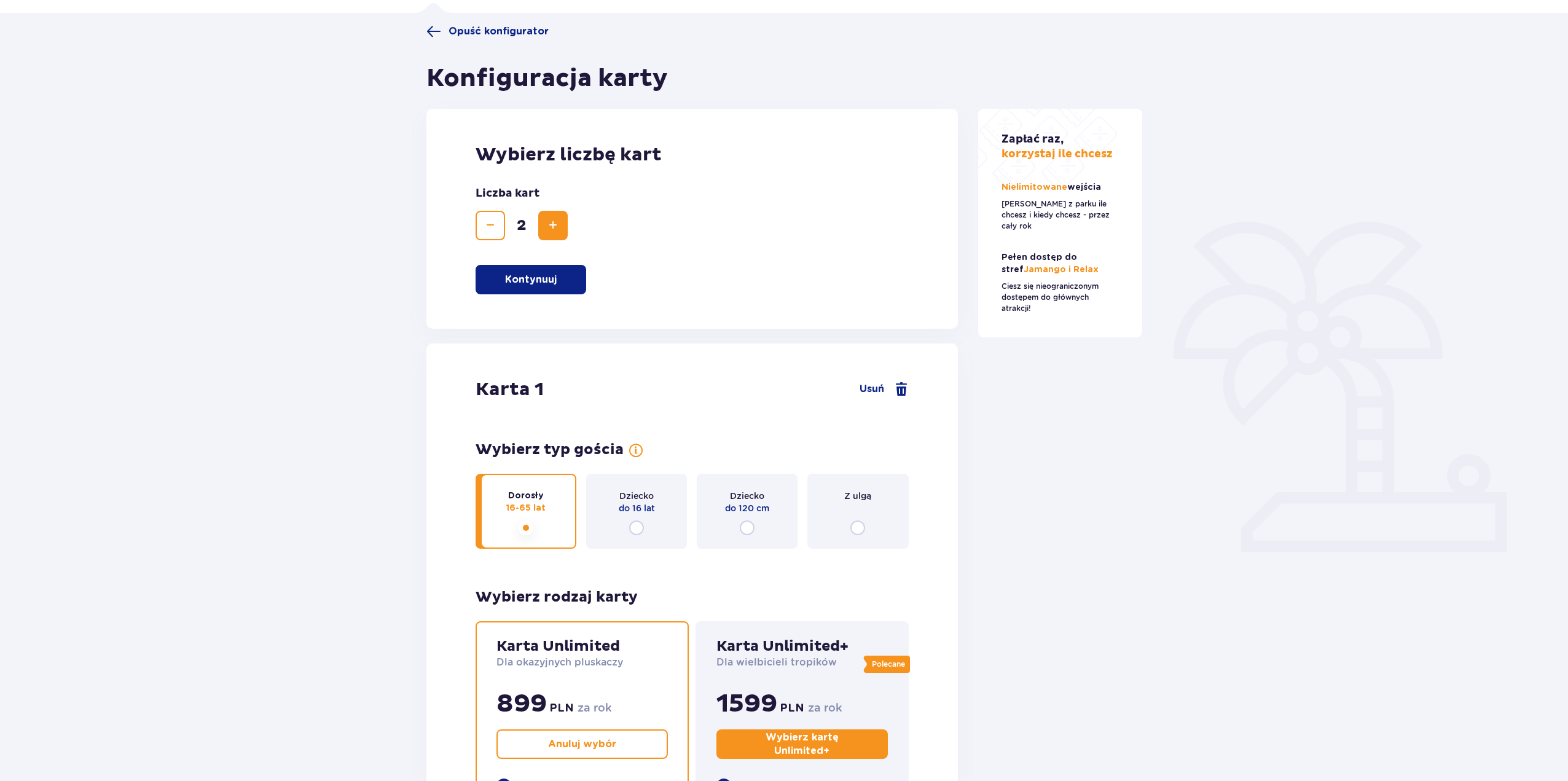
click at [544, 288] on button "Kontynuuj" at bounding box center [531, 279] width 110 height 29
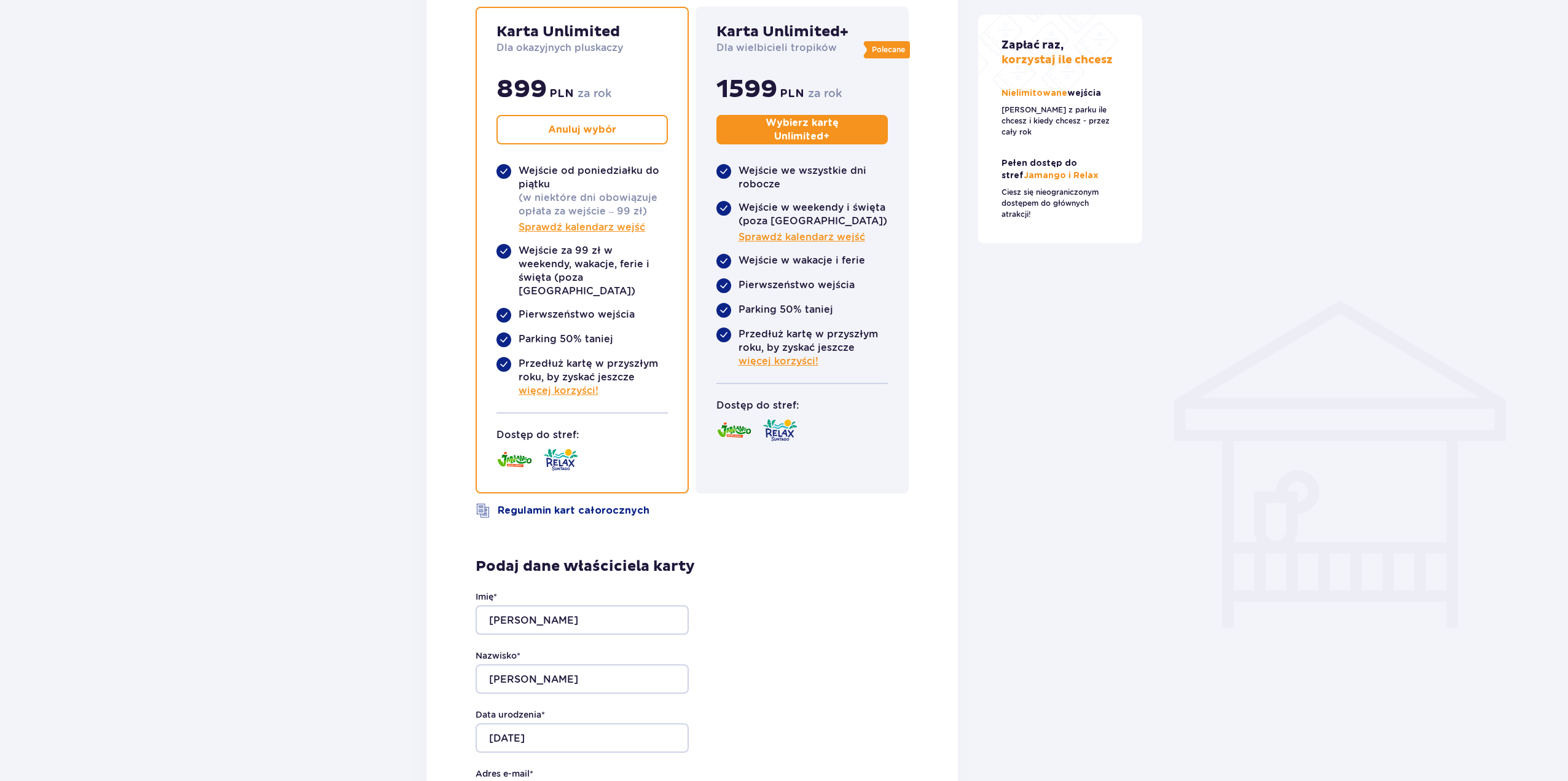
scroll to position [1066, 0]
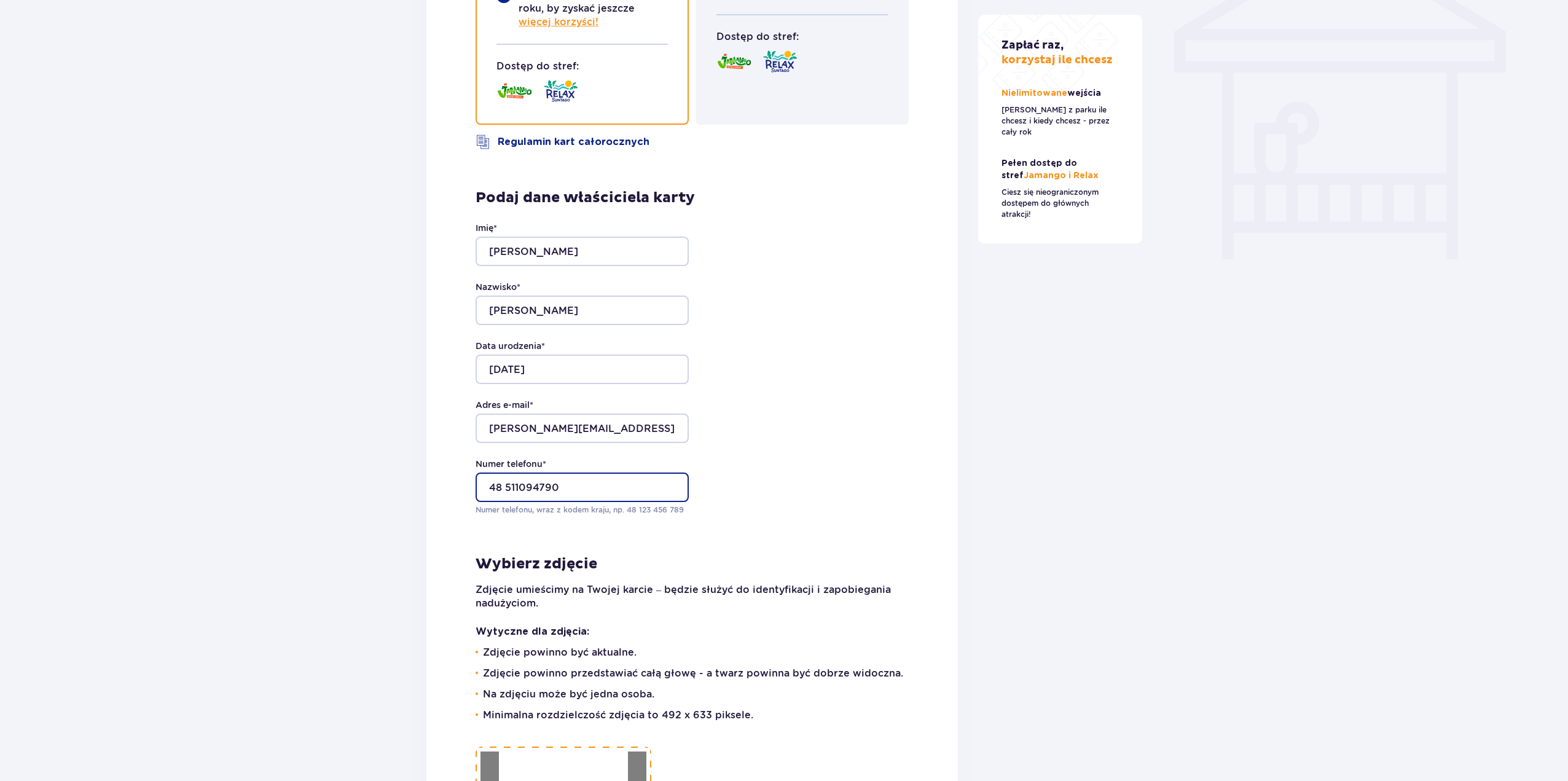
click at [637, 476] on input "48 511094790" at bounding box center [582, 487] width 214 height 29
type input "+48511094790"
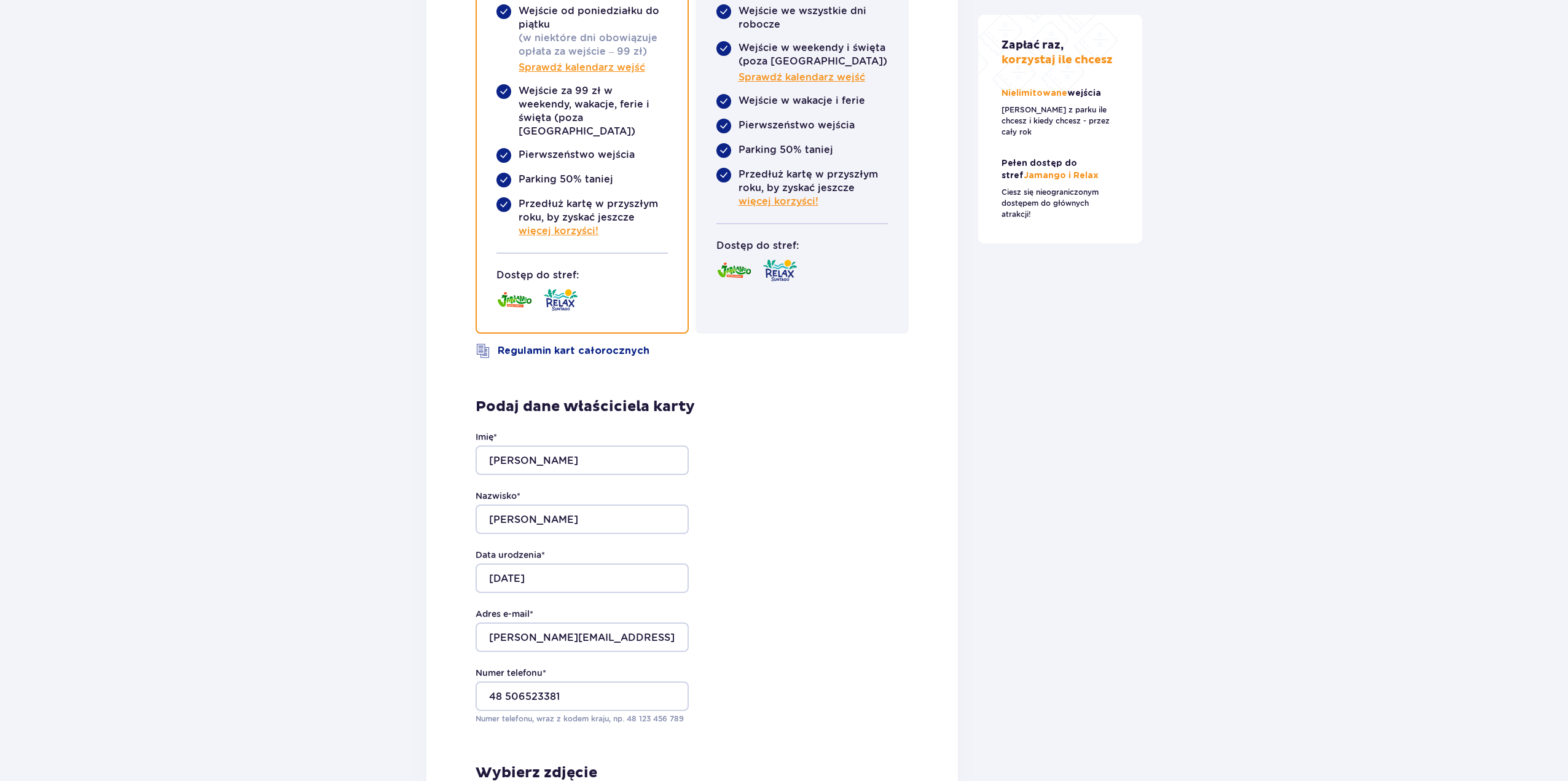
scroll to position [2701, 0]
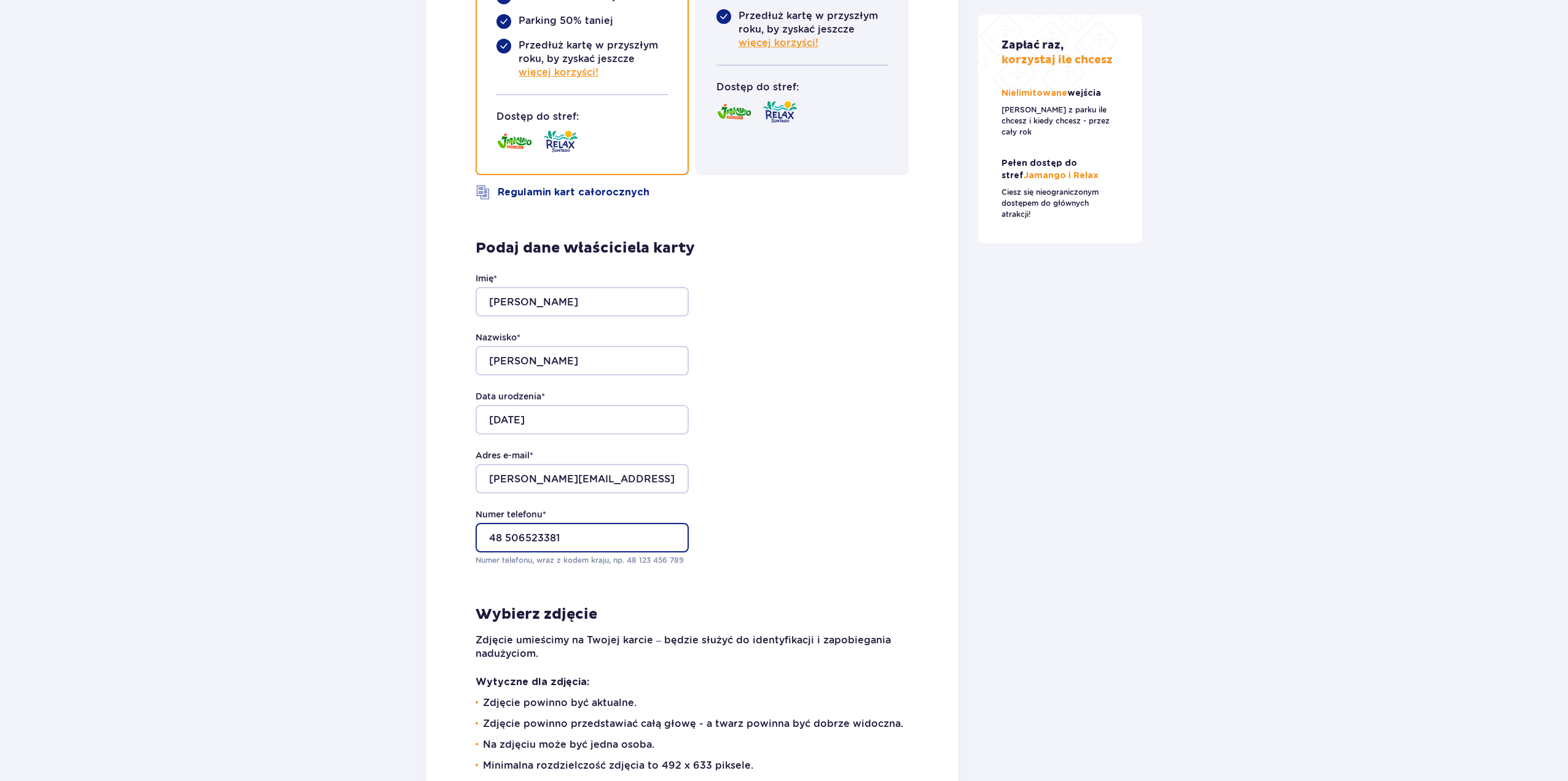
click at [480, 523] on input "48 506523381" at bounding box center [582, 537] width 214 height 29
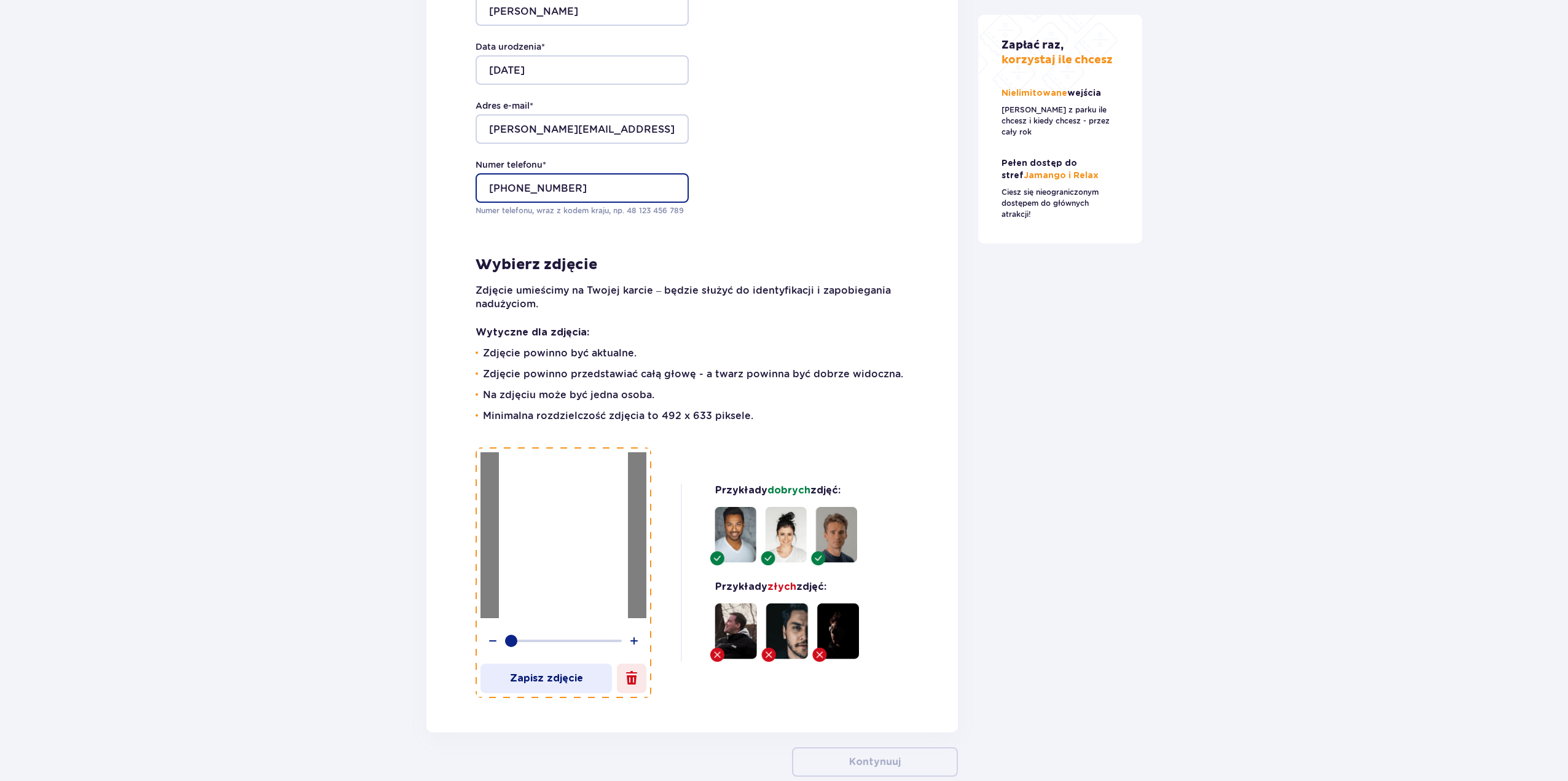
scroll to position [3093, 0]
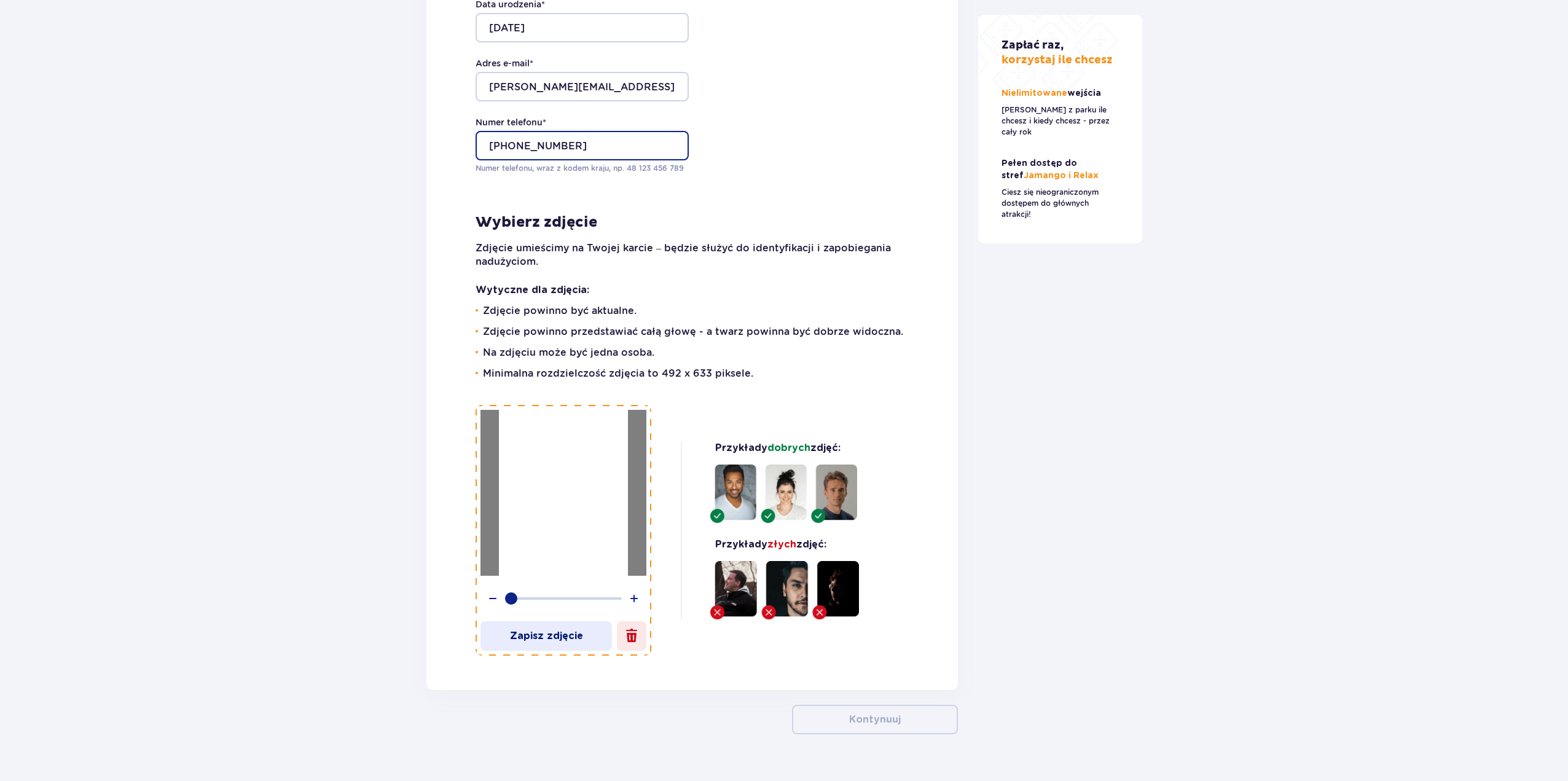
type input "+48506523381"
click at [537, 621] on button "Zapisz zdjęcie" at bounding box center [546, 636] width 132 height 29
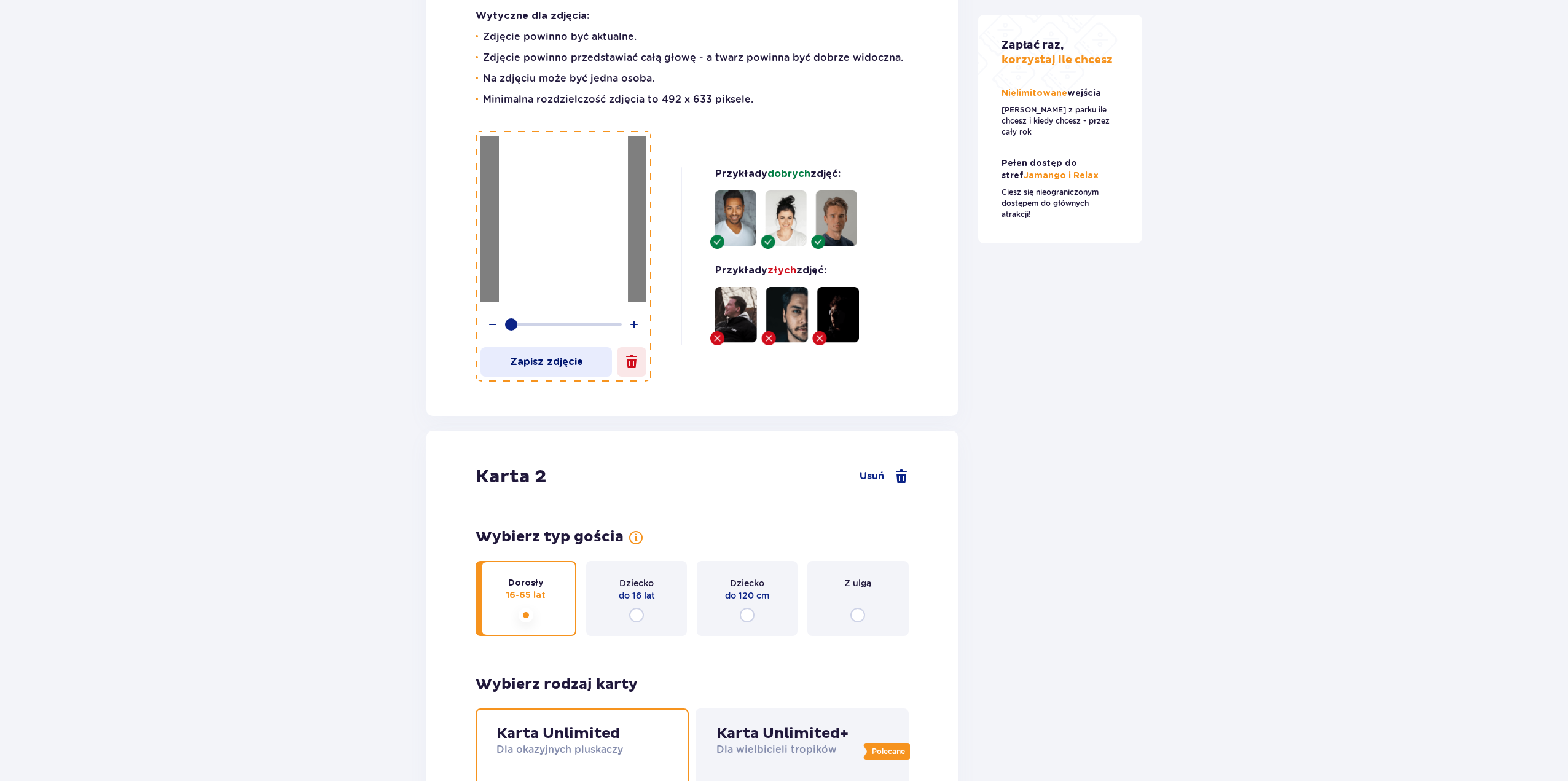
scroll to position [1680, 0]
click at [550, 356] on p "Zapisz zdjęcie" at bounding box center [546, 363] width 132 height 14
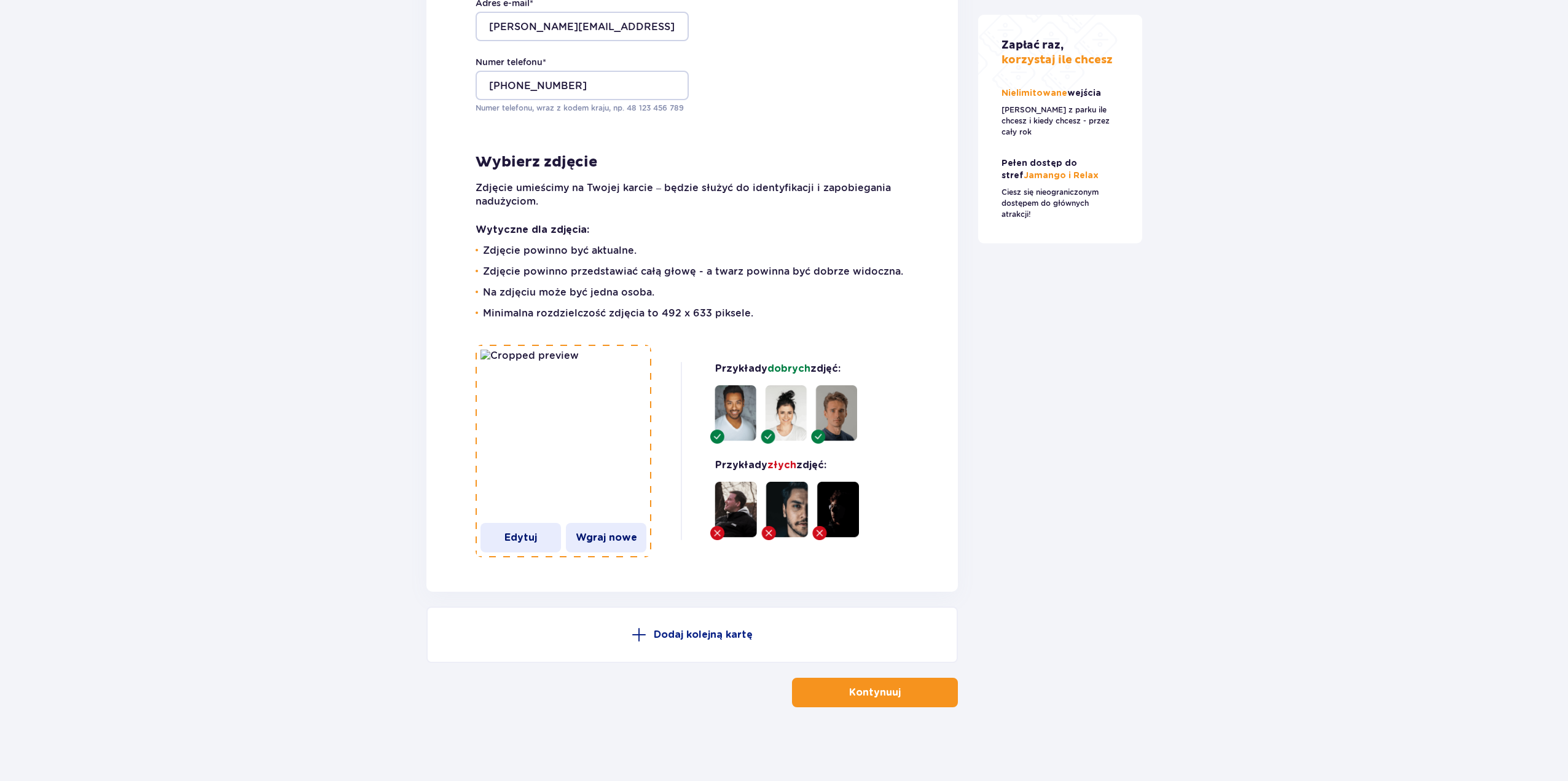
scroll to position [3183, 0]
click at [905, 695] on span "button" at bounding box center [903, 693] width 15 height 15
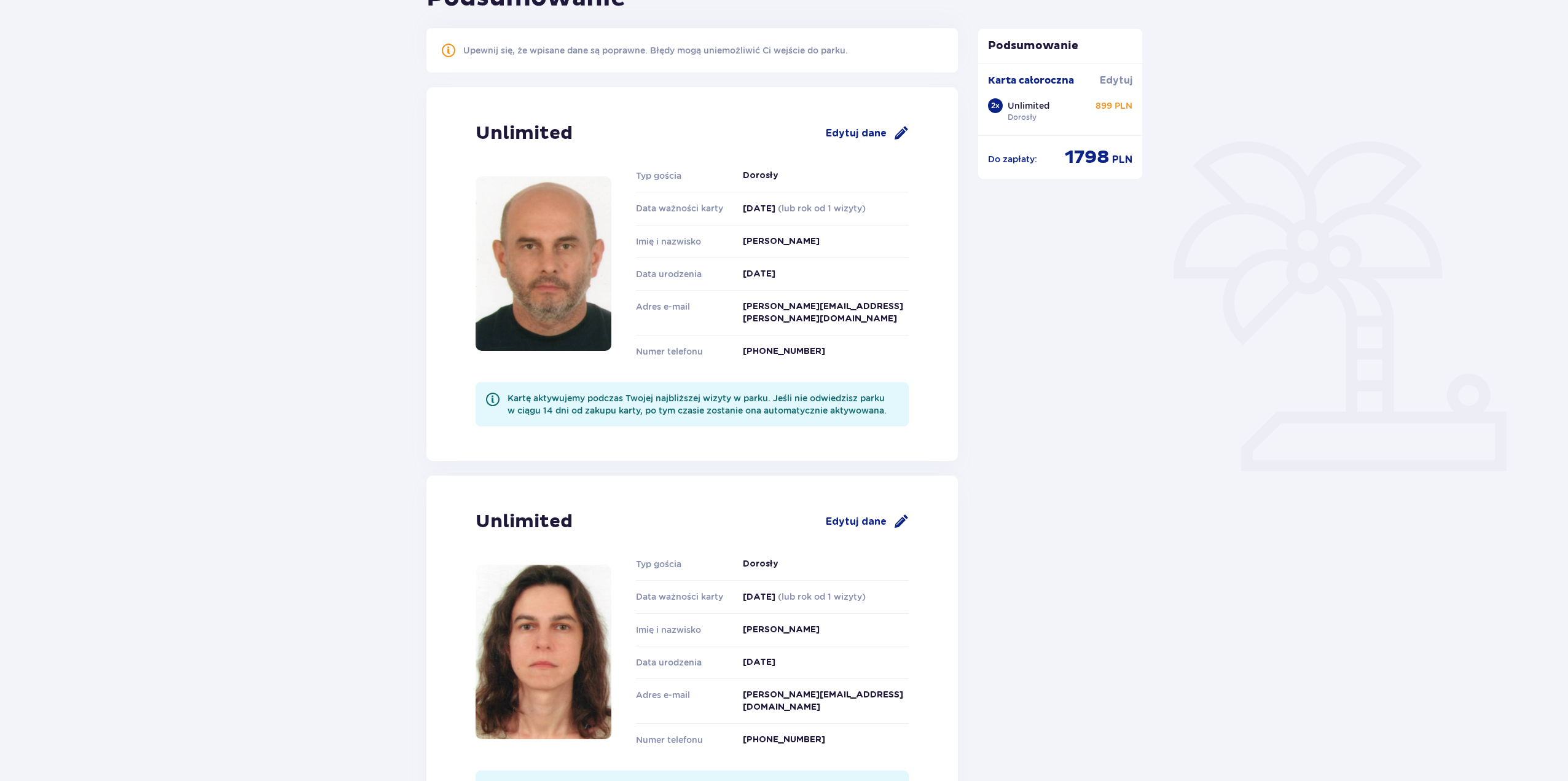
scroll to position [262, 0]
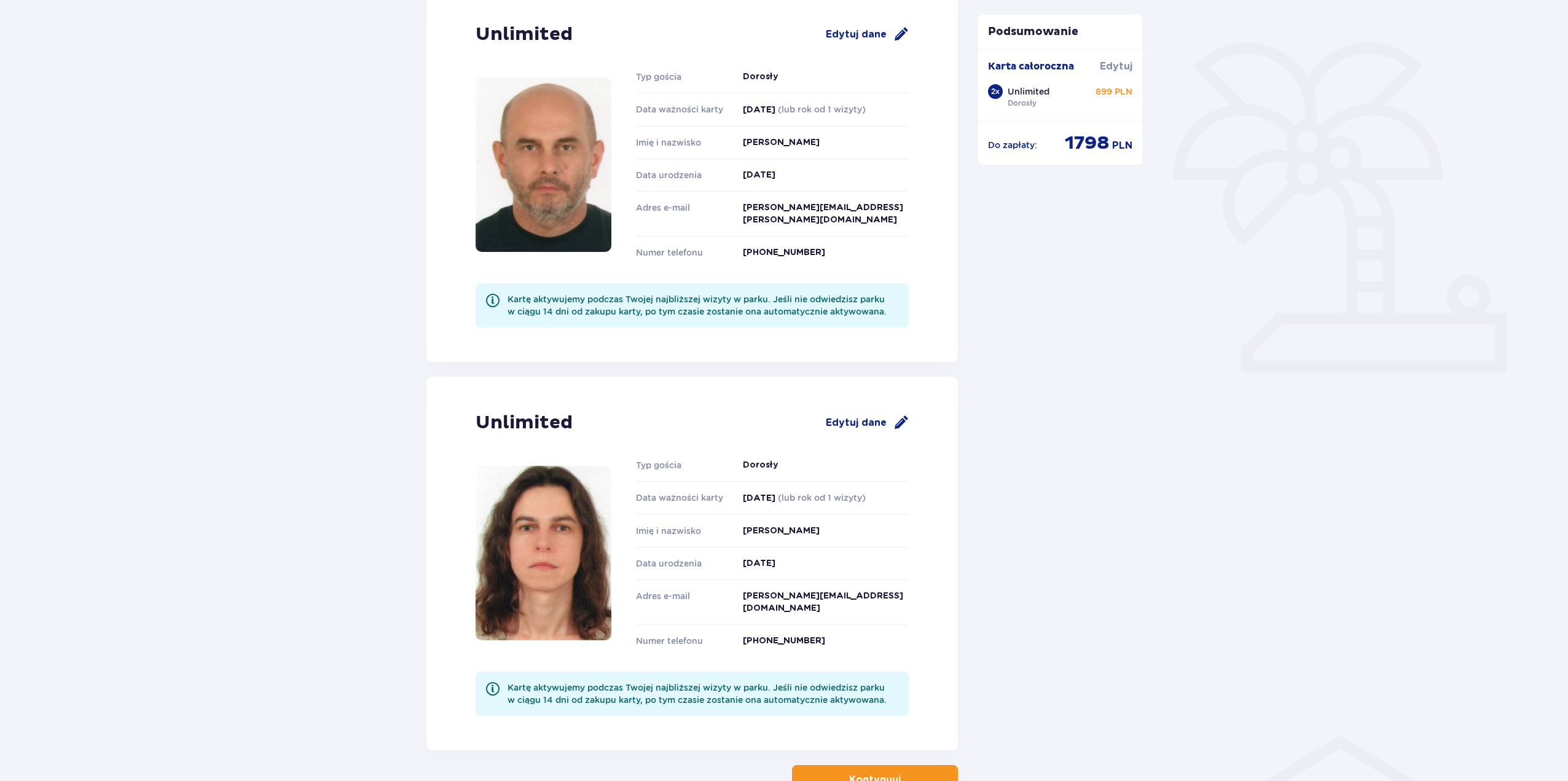
click at [865, 773] on p "Kontynuuj" at bounding box center [875, 779] width 52 height 14
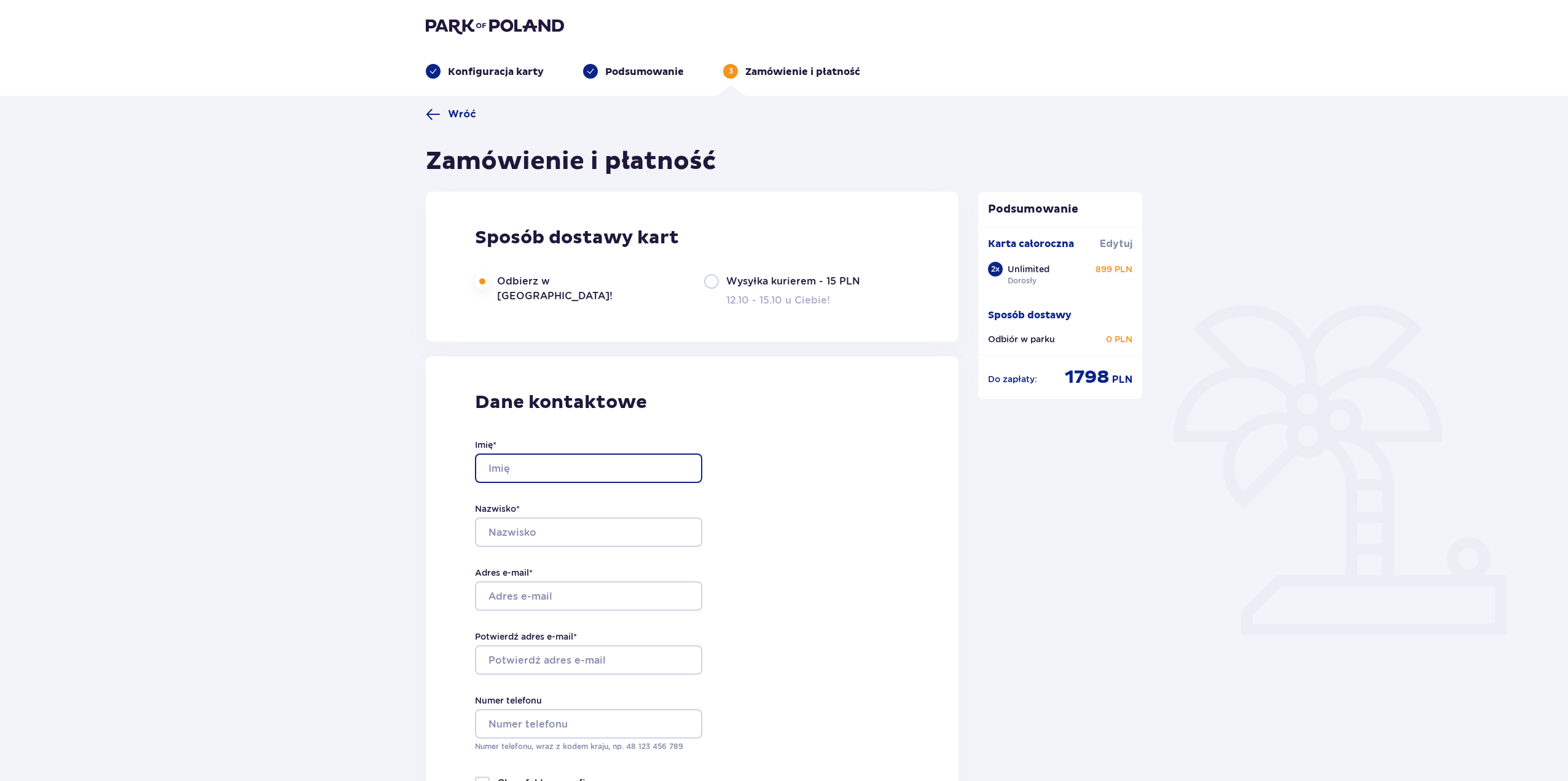
click at [560, 459] on input "Imię *" at bounding box center [589, 468] width 227 height 29
type input "Tomasz"
type input "Stachów"
type input "darknumb@o2.pl"
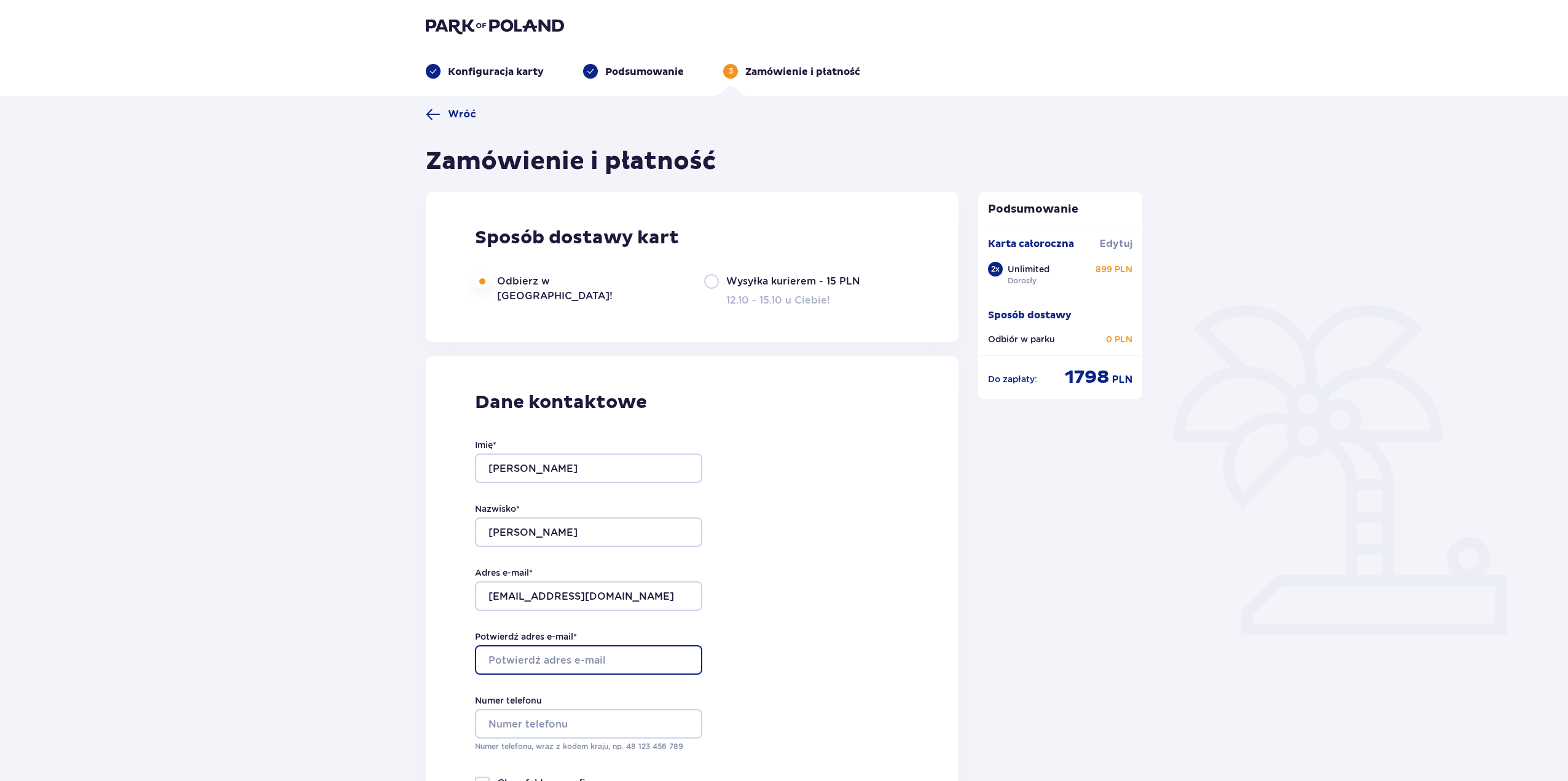
type input "darknumb@o2.pl"
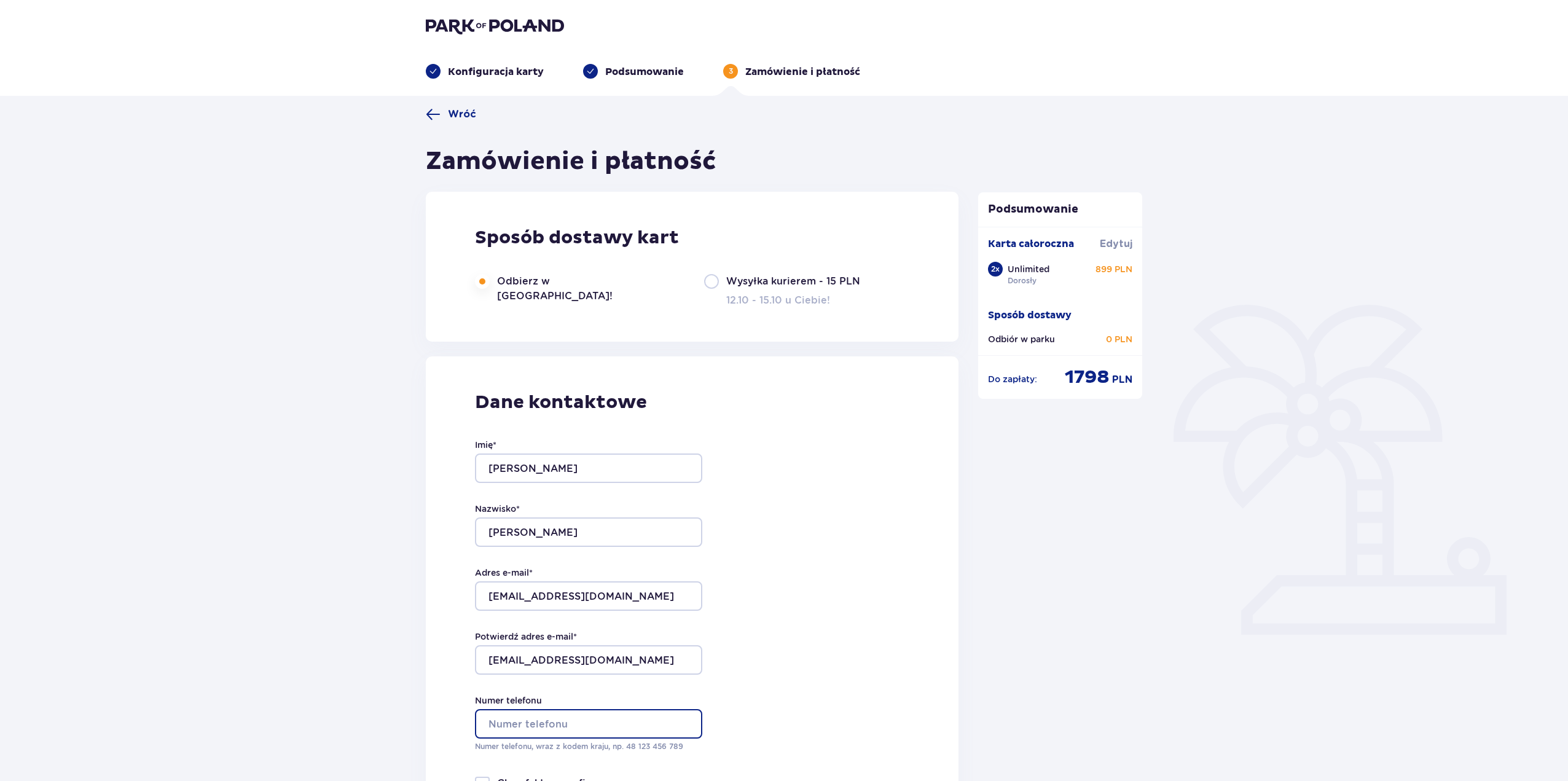
type input "511094790"
click at [607, 602] on input "darknumb@o2.pl" at bounding box center [589, 596] width 227 height 29
type input "[PERSON_NAME][EMAIL_ADDRESS][DOMAIN_NAME]"
drag, startPoint x: 648, startPoint y: 589, endPoint x: 378, endPoint y: 589, distance: 270.0
click at [378, 589] on div "Wróć Zamówienie i płatność Sposób dostawy kart Odbierz w Parku - za darmo! Wysy…" at bounding box center [784, 782] width 1568 height 1372
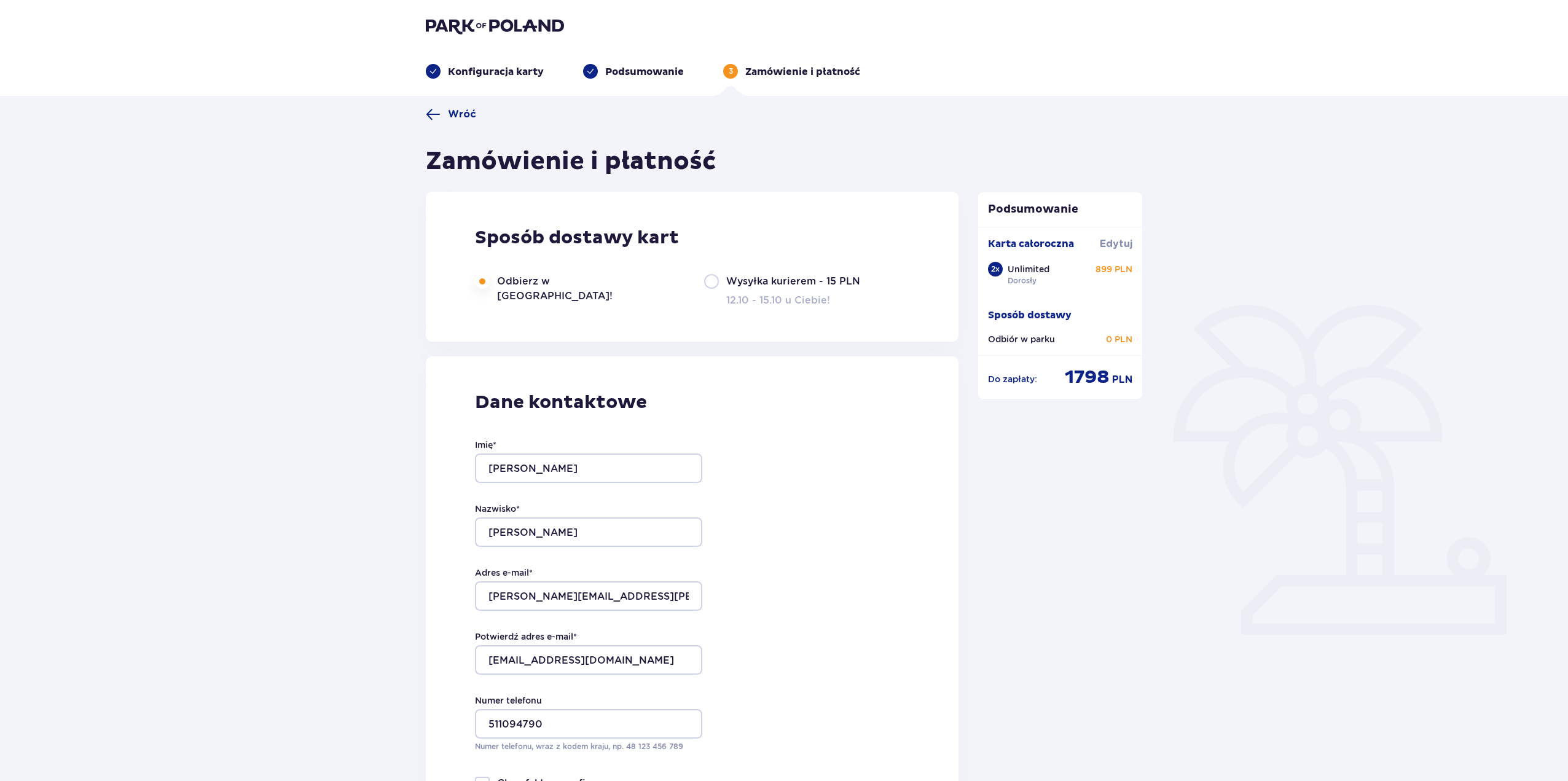
click at [738, 619] on div "Dane kontaktowe Imię * Tomasz Nazwisko * Stachów Adres e-mail * tomasz.stachow@…" at bounding box center [692, 615] width 533 height 516
drag, startPoint x: 641, startPoint y: 653, endPoint x: 377, endPoint y: 653, distance: 264.0
click at [377, 653] on div "Wróć Zamówienie i płatność Sposób dostawy kart Odbierz w Parku - za darmo! Wysy…" at bounding box center [784, 782] width 1568 height 1372
paste input "[PERSON_NAME][EMAIL_ADDRESS][DOMAIN_NAME]"
type input "[PERSON_NAME][EMAIL_ADDRESS][DOMAIN_NAME]"
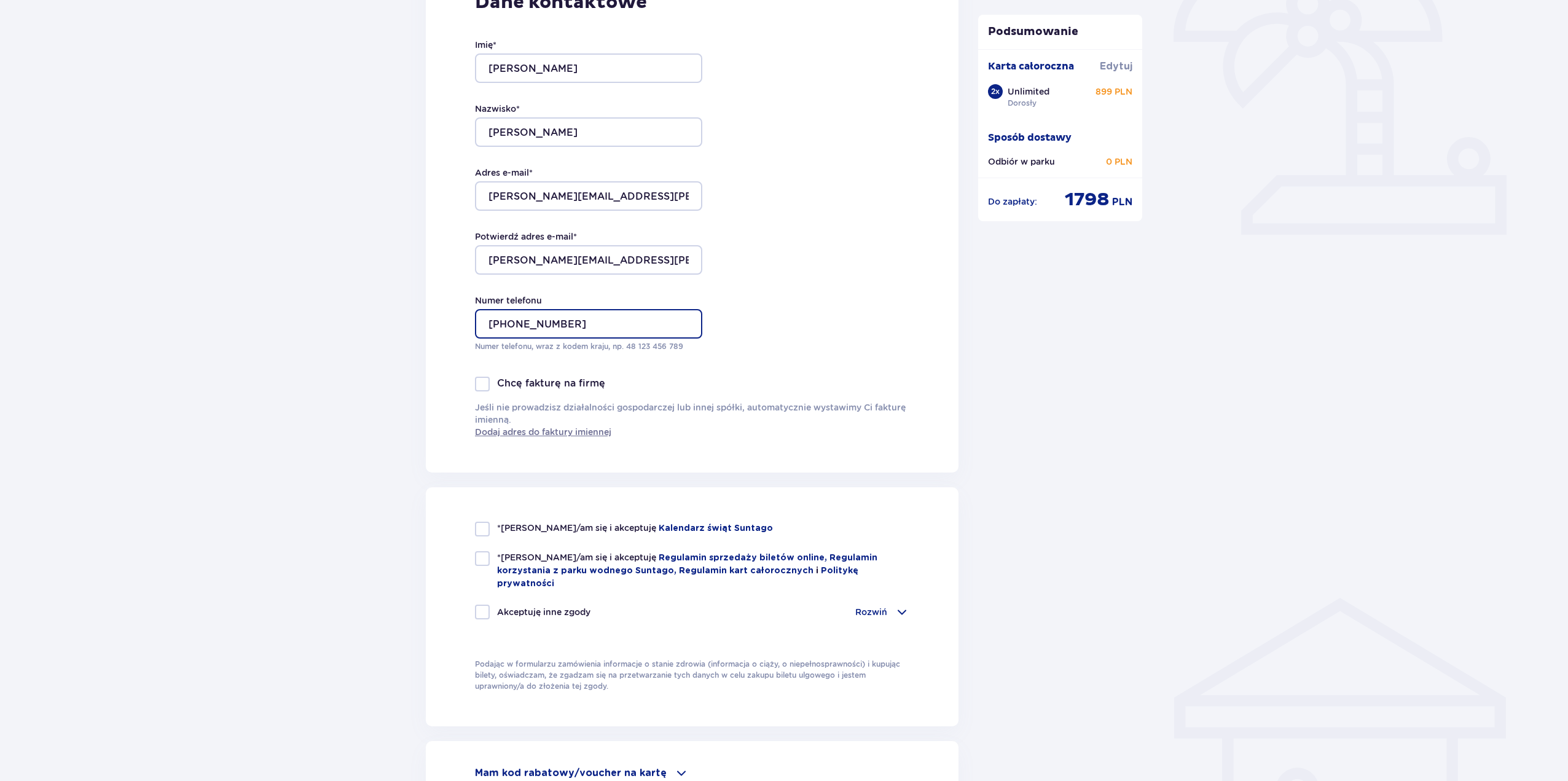
scroll to position [430, 0]
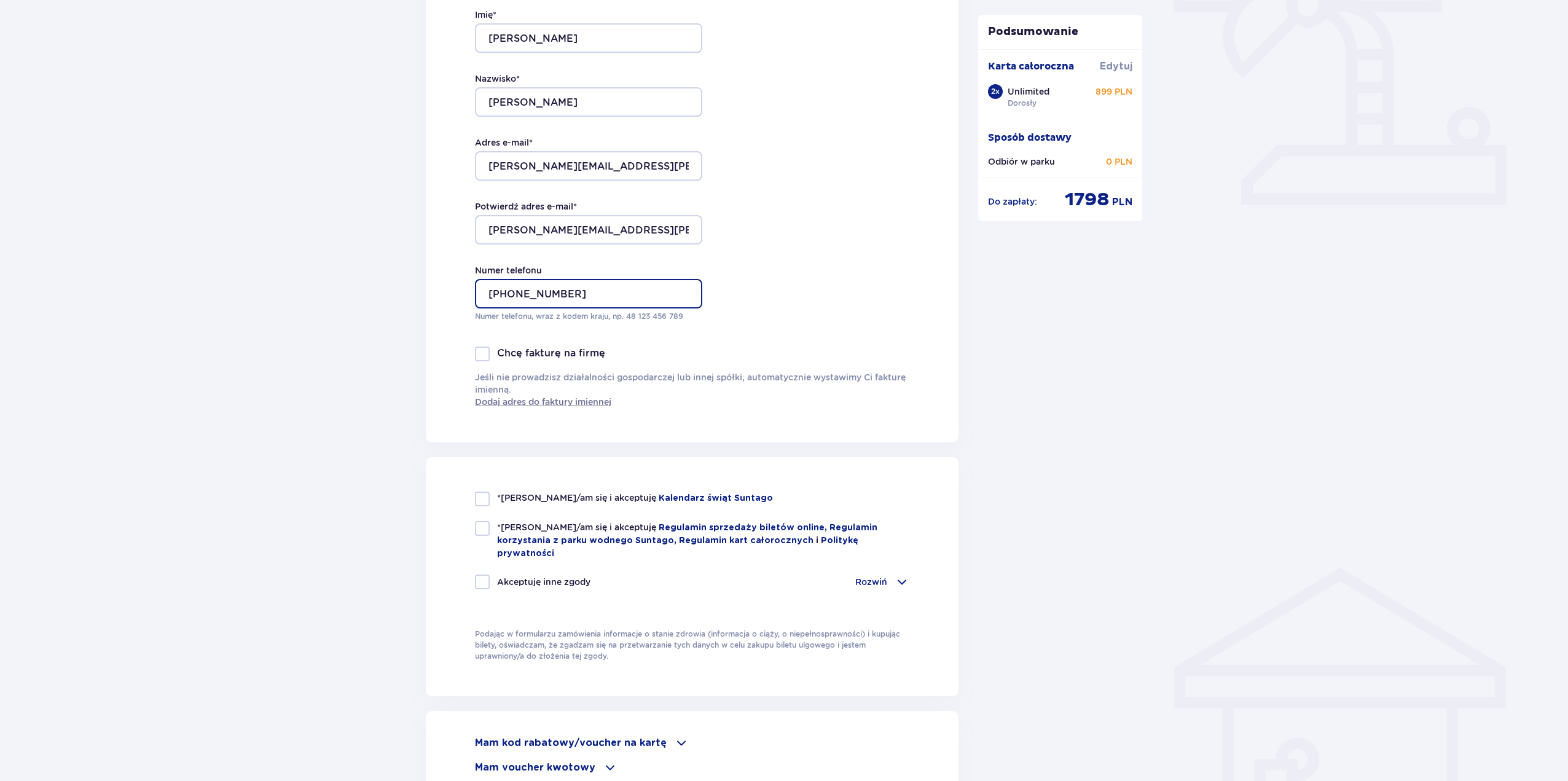
type input "+48511094790"
click at [482, 501] on div at bounding box center [482, 498] width 15 height 15
checkbox input "true"
click at [477, 539] on div "*Zapoznałem/am się i akceptuję Regulamin sprzedaży biletów online, Regulamin ko…" at bounding box center [692, 541] width 434 height 39
checkbox input "true"
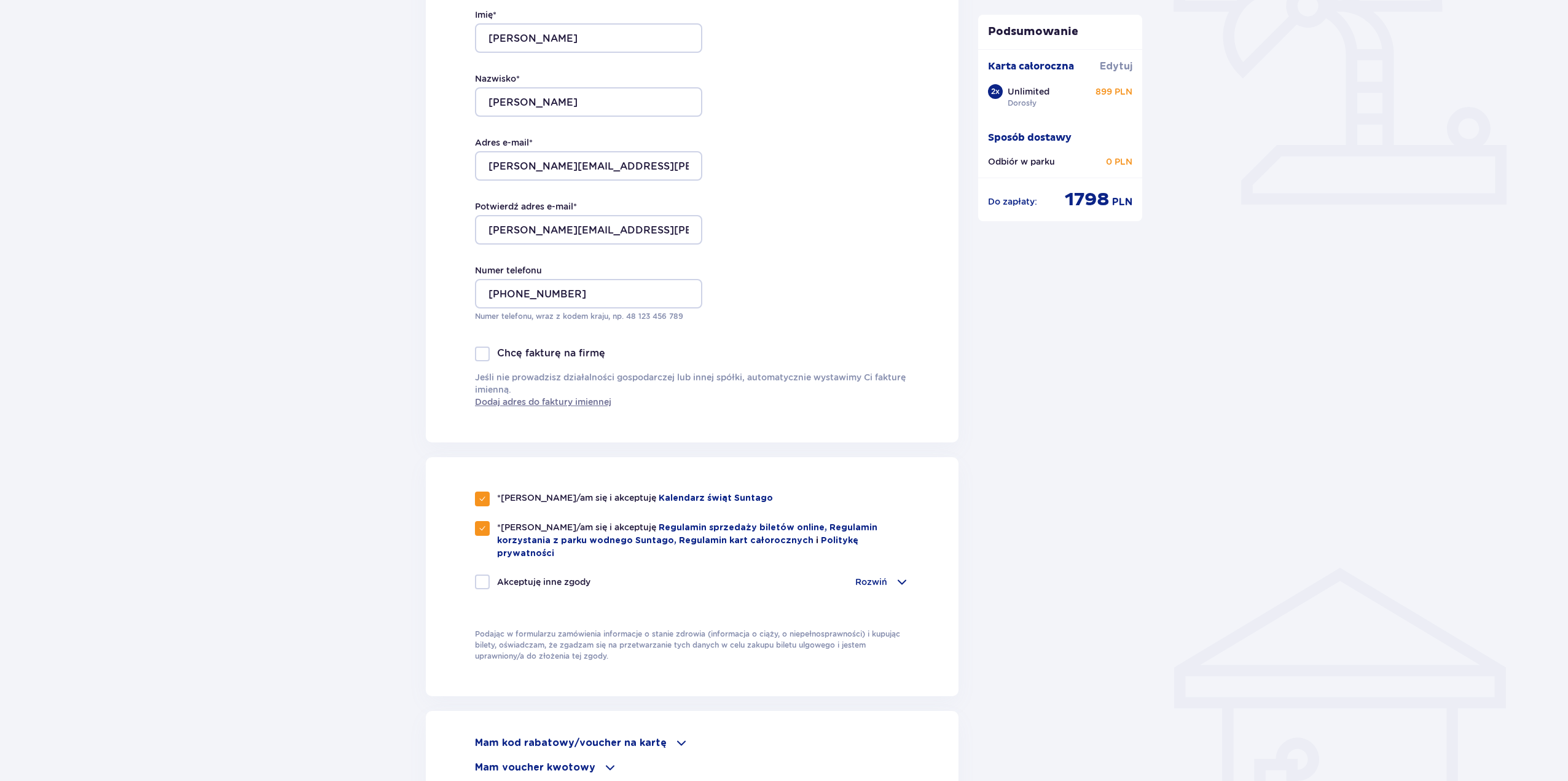
click at [481, 574] on div at bounding box center [482, 581] width 15 height 15
checkbox input "true"
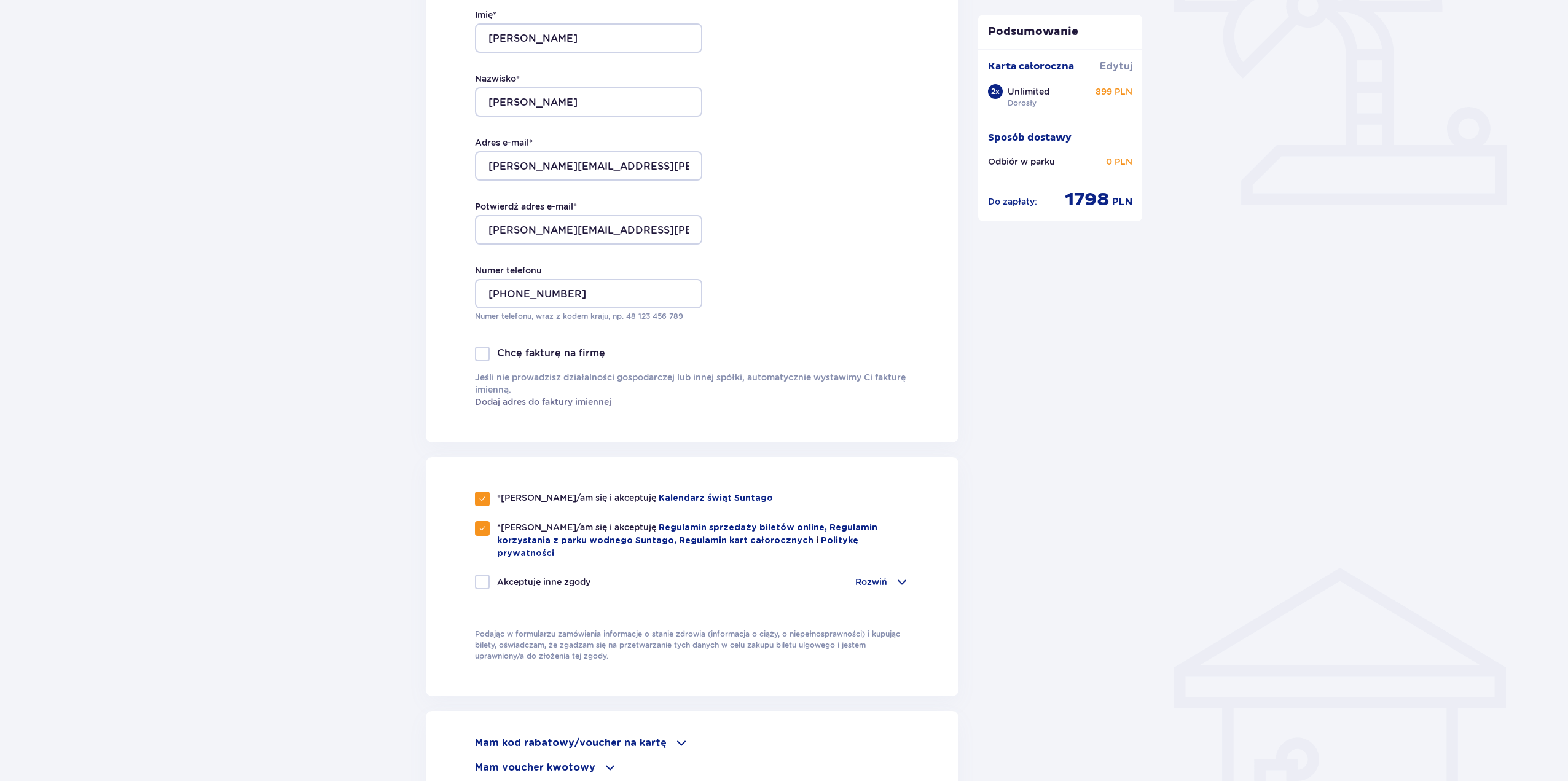
checkbox input "true"
click at [901, 574] on span at bounding box center [902, 581] width 15 height 15
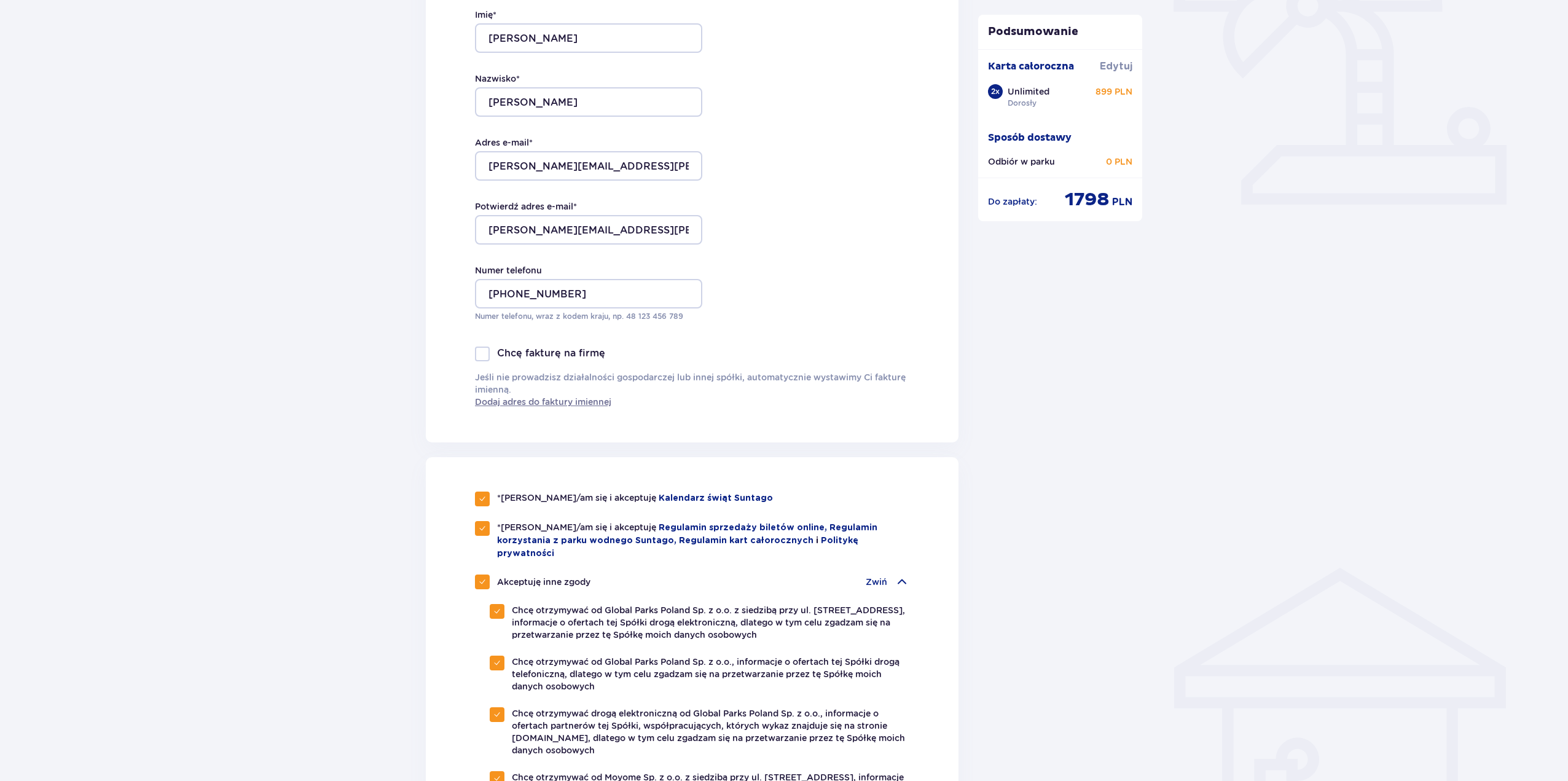
click at [477, 574] on div at bounding box center [482, 581] width 15 height 15
checkbox input "false"
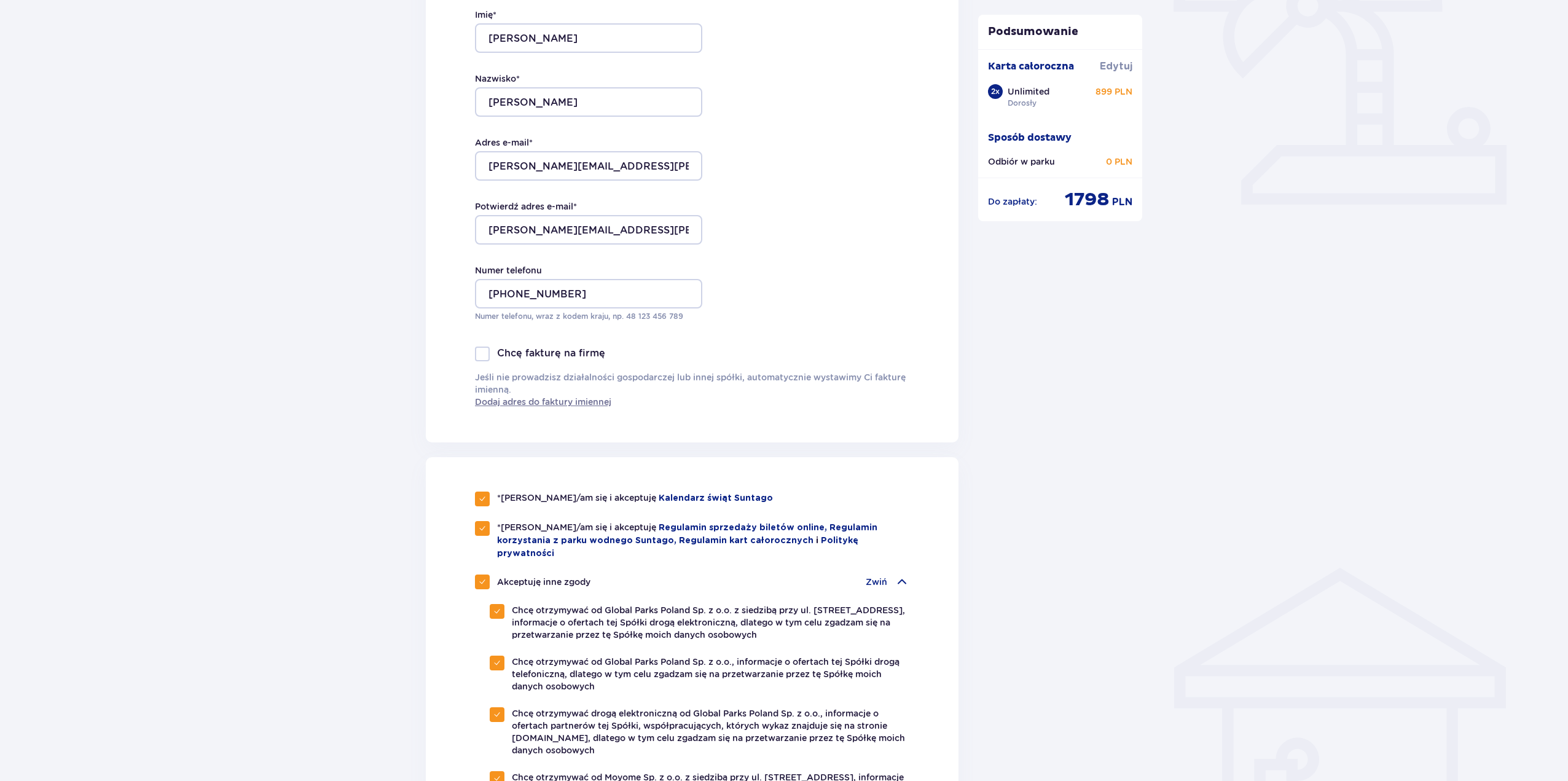
checkbox input "false"
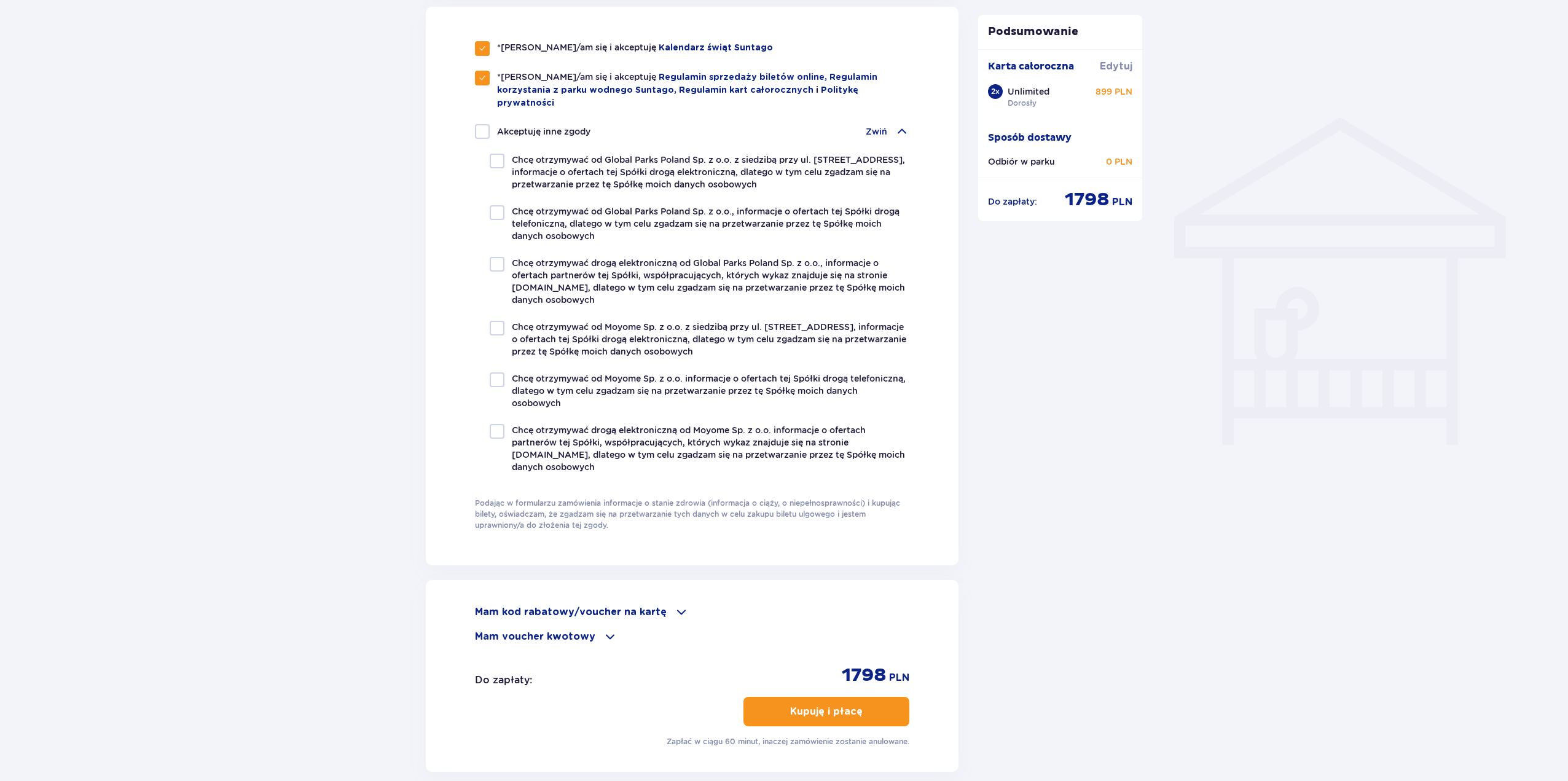
scroll to position [992, 0]
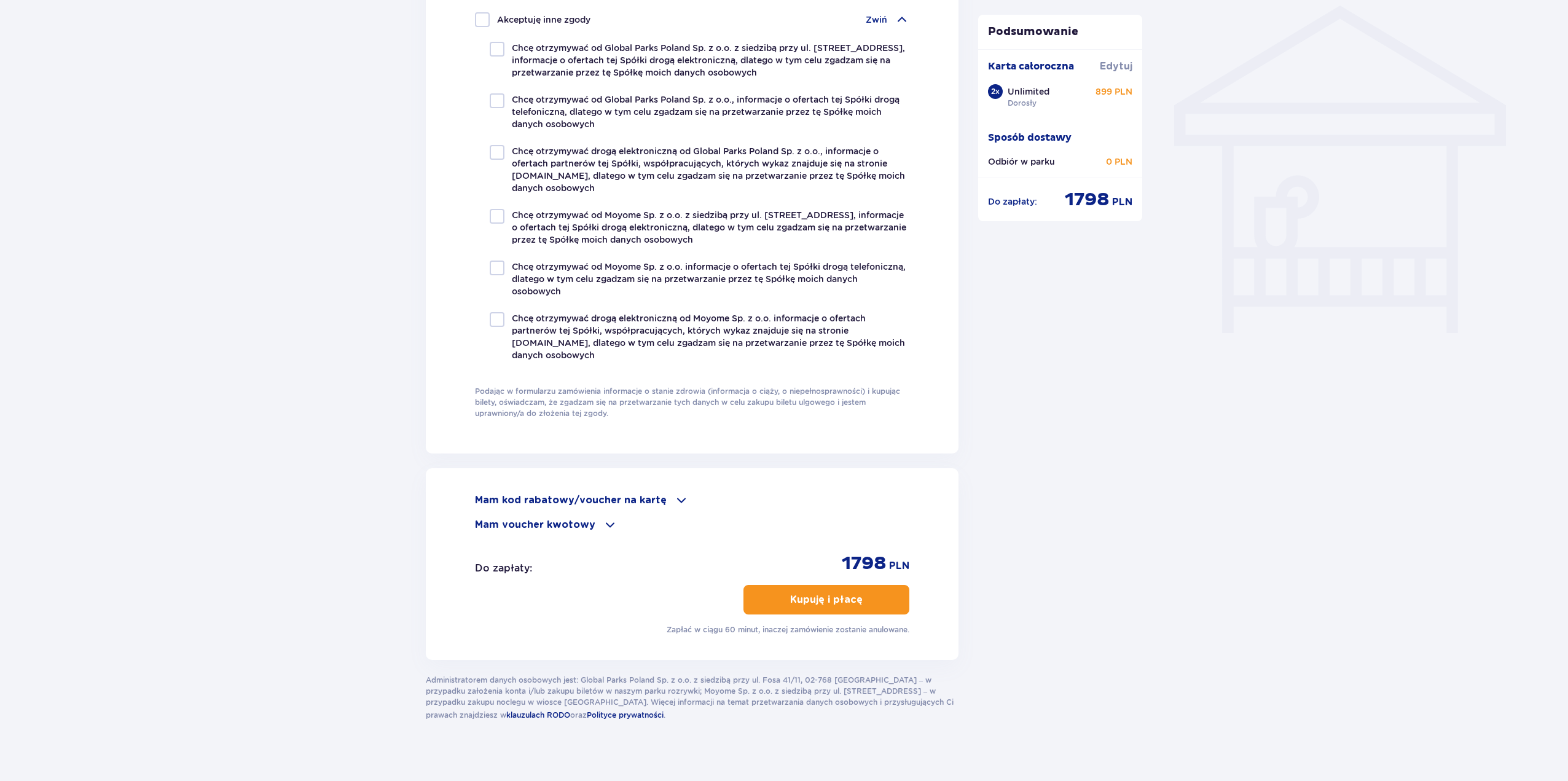
click at [832, 593] on p "Kupuję i płacę" at bounding box center [826, 599] width 72 height 14
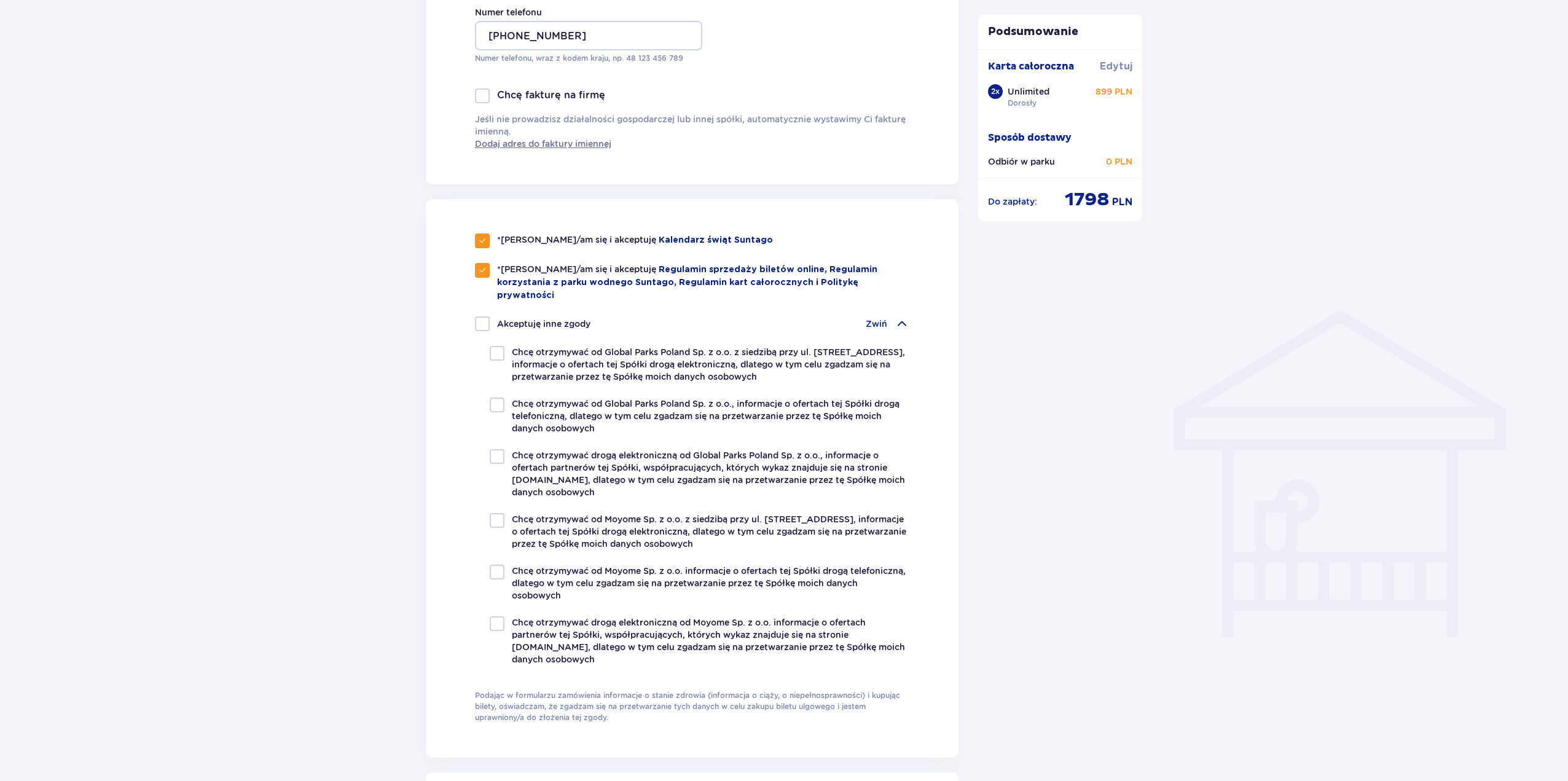
scroll to position [685, 0]
